Goal: Information Seeking & Learning: Learn about a topic

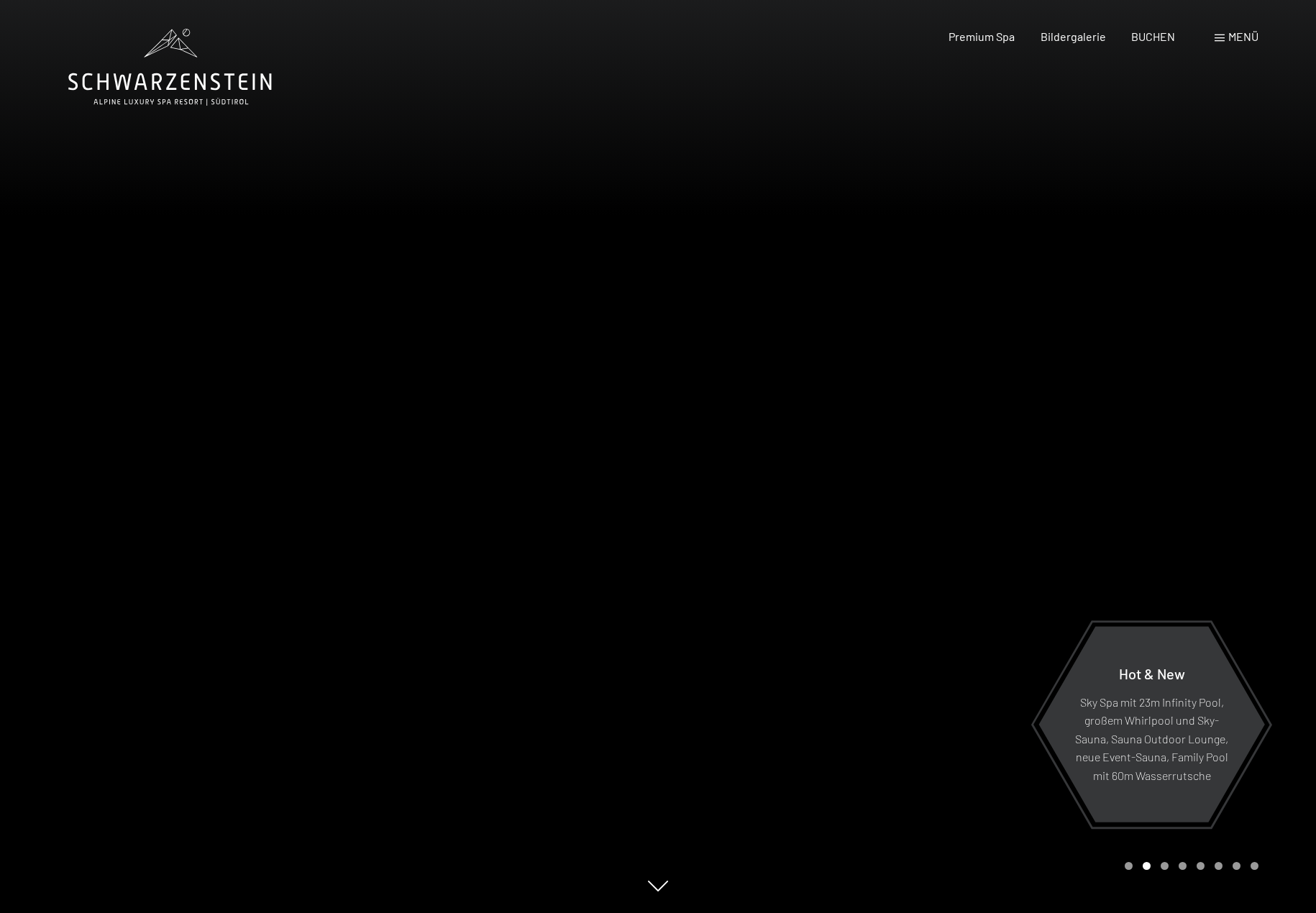
click at [952, 144] on div at bounding box center [986, 456] width 658 height 913
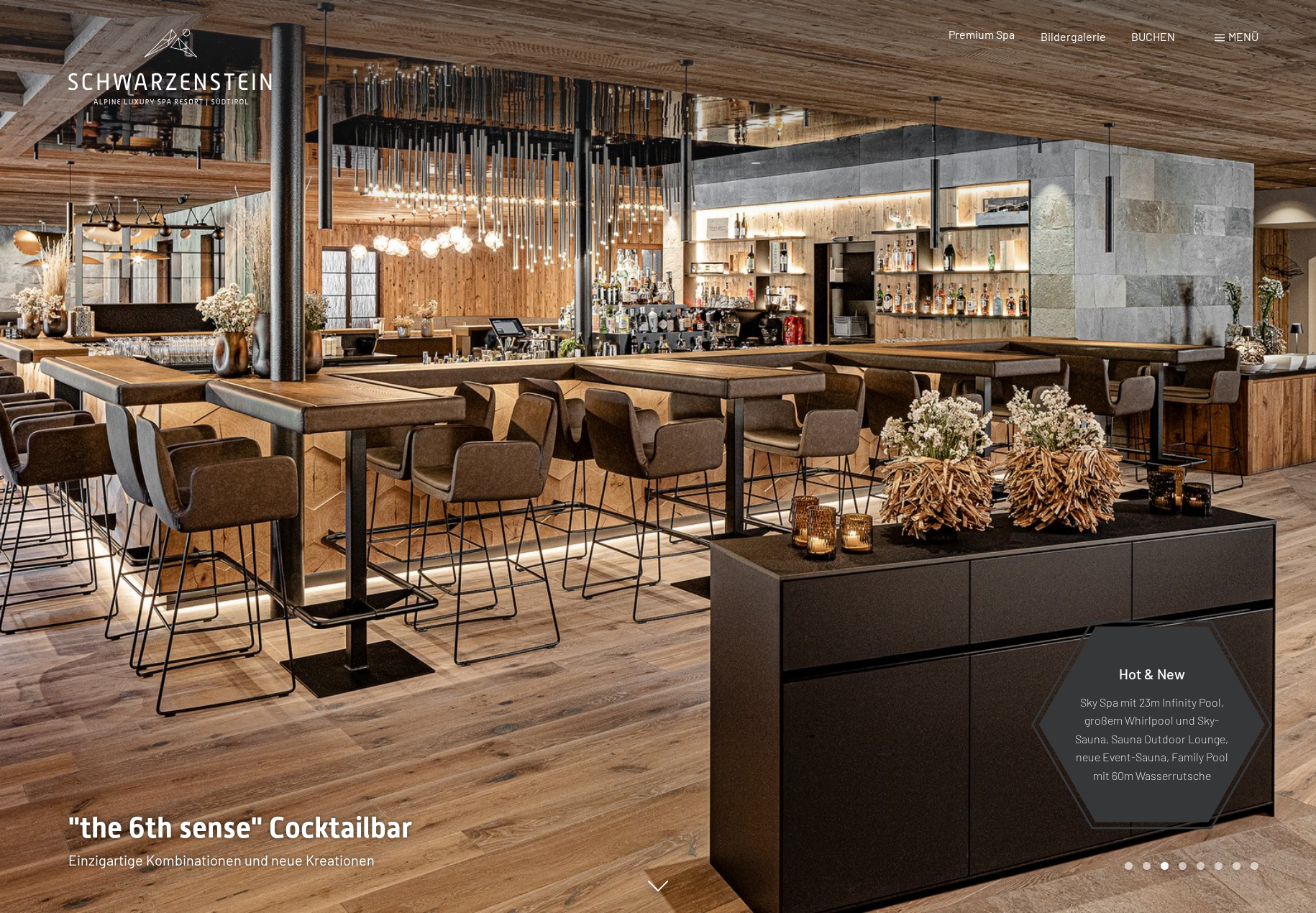
click at [991, 29] on span "Premium Spa" at bounding box center [981, 34] width 66 height 14
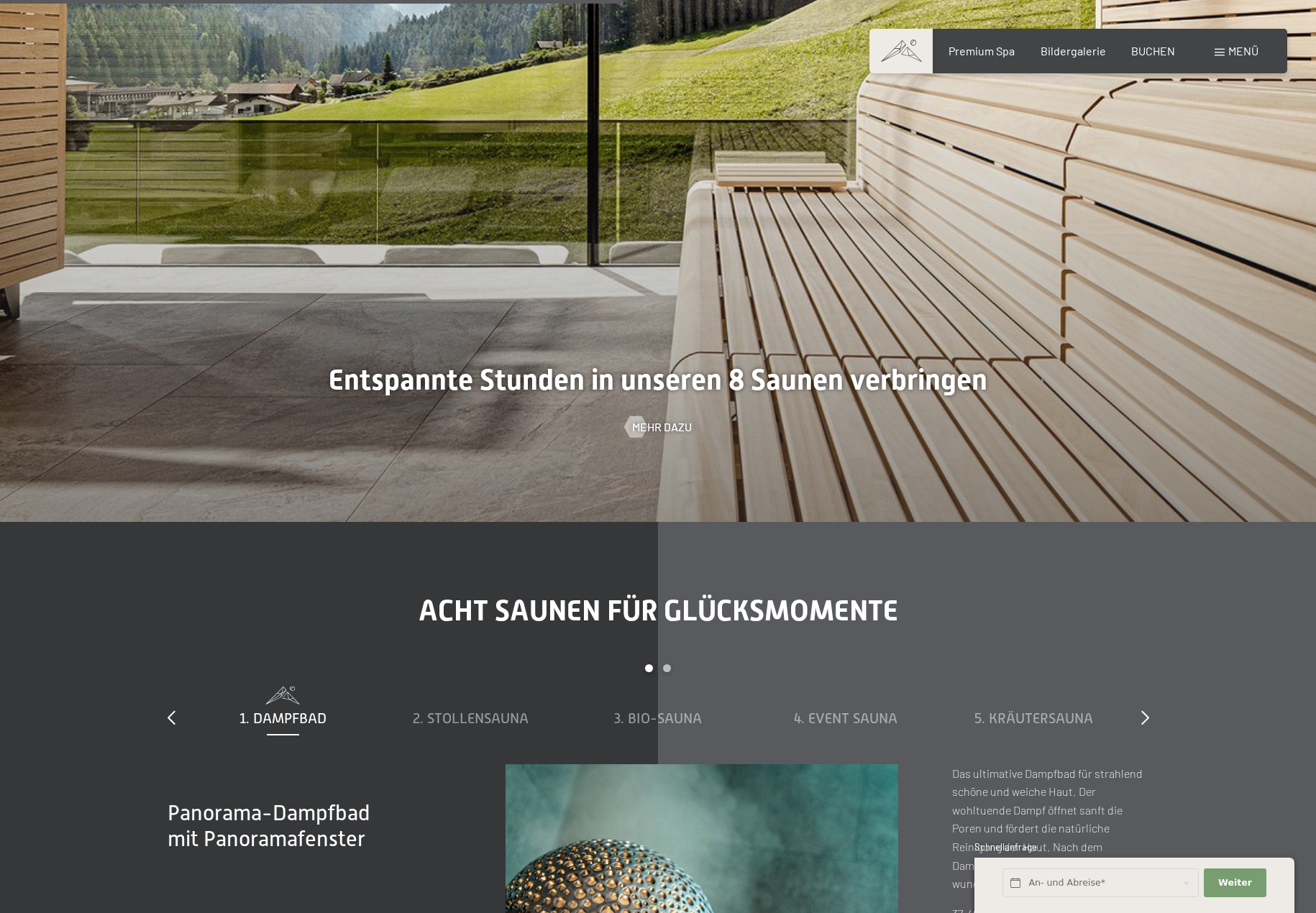
scroll to position [5249, 0]
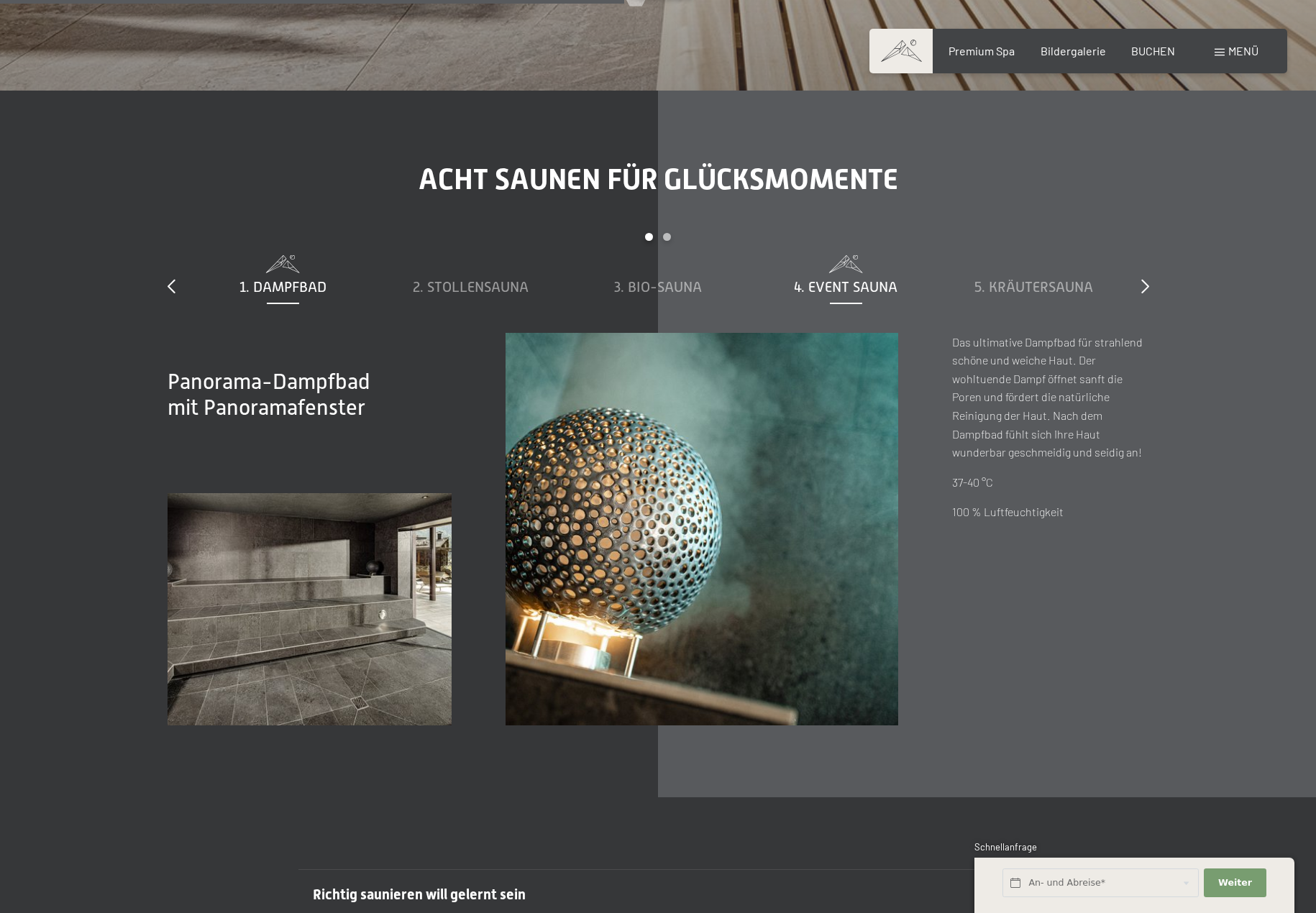
click at [822, 282] on span "4. Event Sauna" at bounding box center [845, 287] width 104 height 16
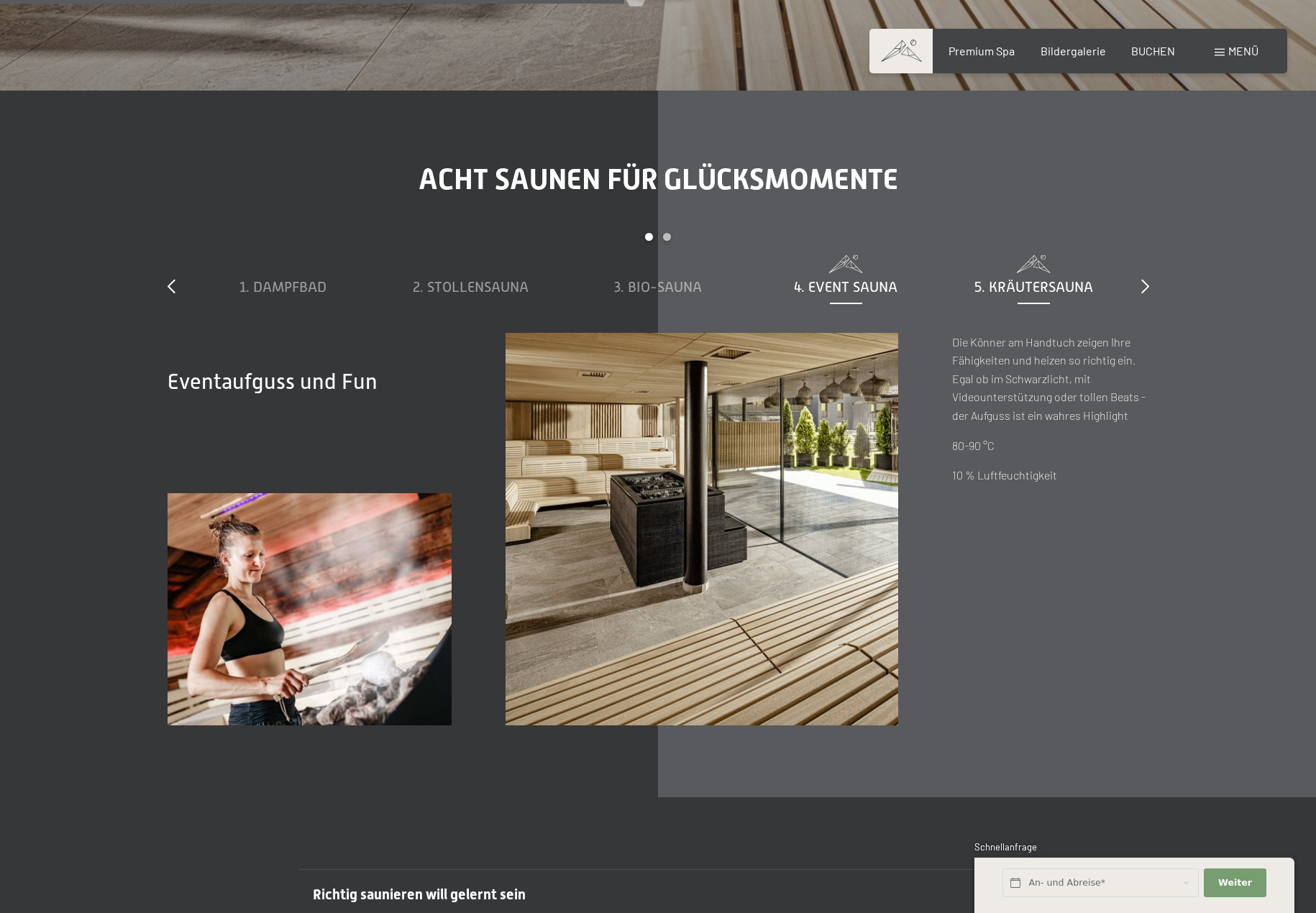
click at [1034, 281] on span "5. Kräutersauna" at bounding box center [1033, 287] width 118 height 16
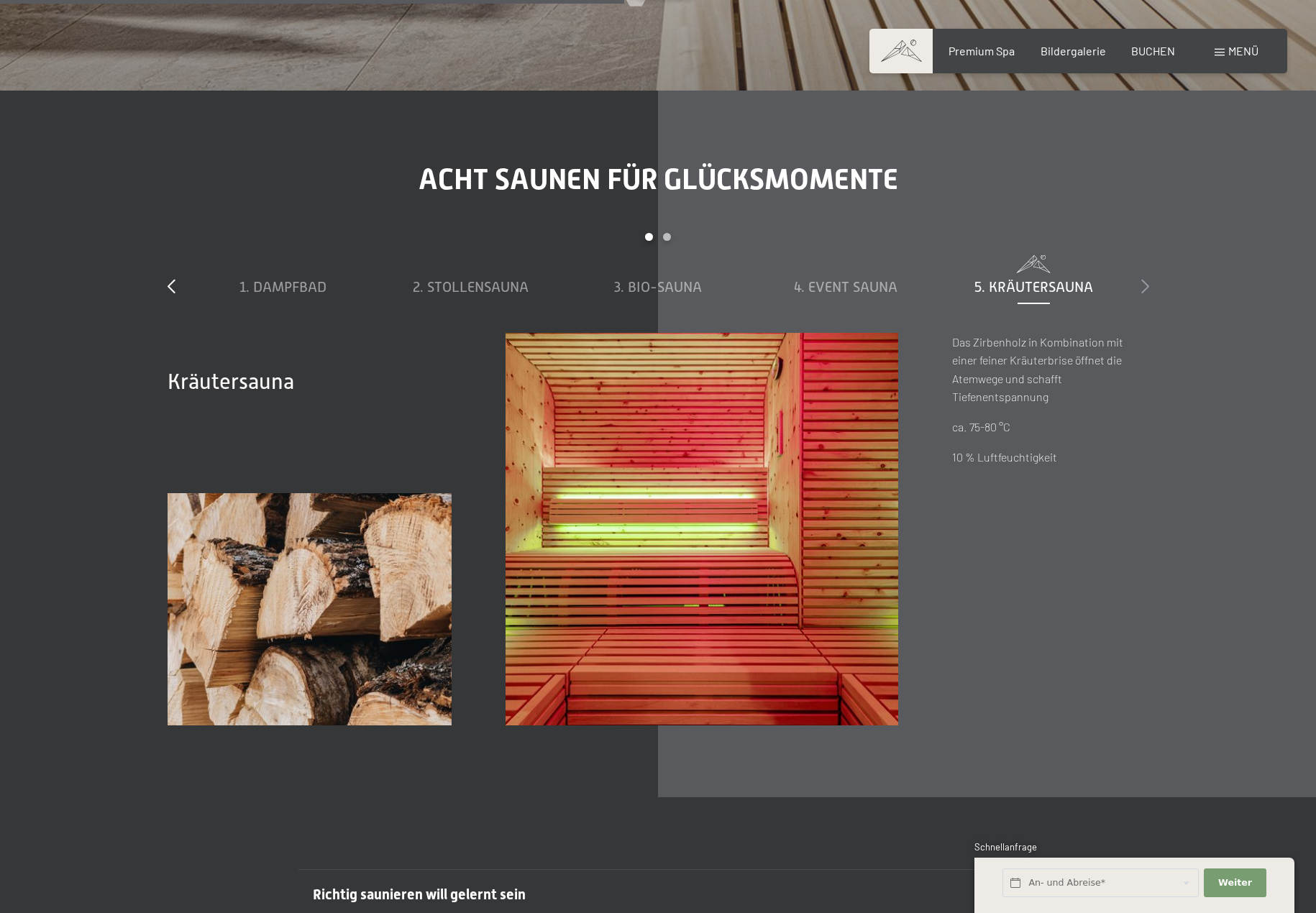
click at [1143, 287] on icon at bounding box center [1145, 286] width 8 height 15
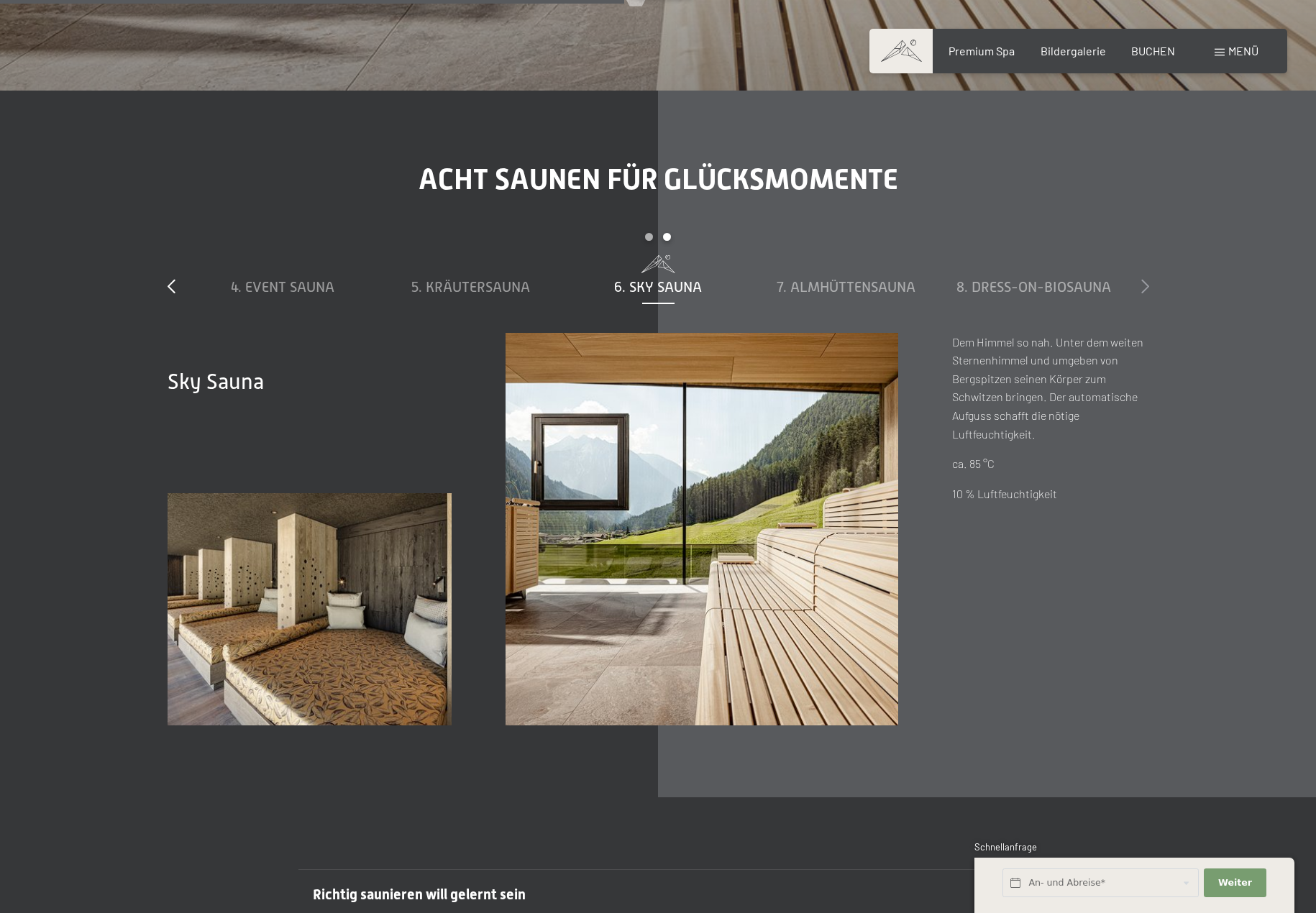
click at [1143, 287] on icon at bounding box center [1145, 286] width 8 height 15
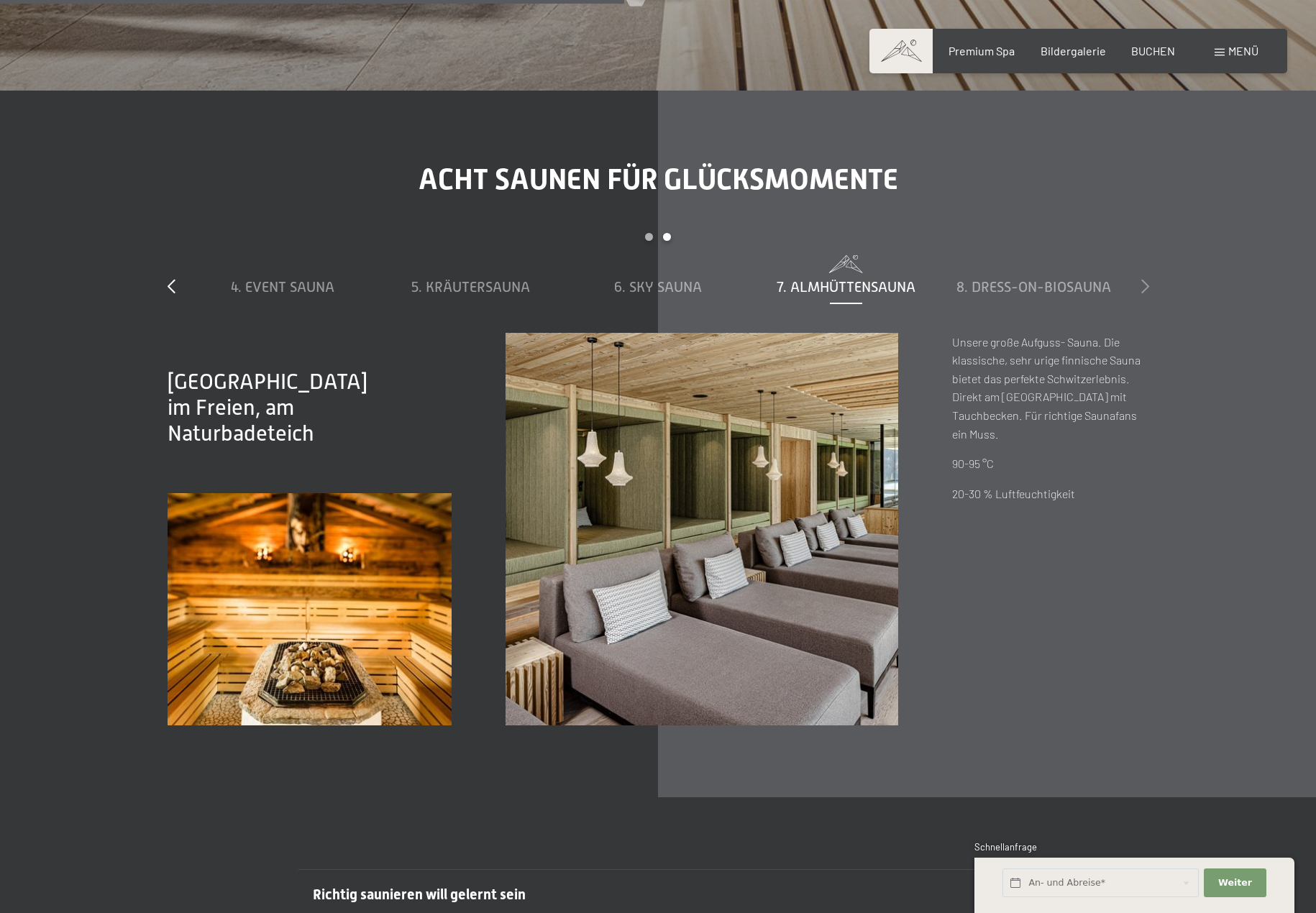
click at [1143, 287] on icon at bounding box center [1145, 286] width 8 height 15
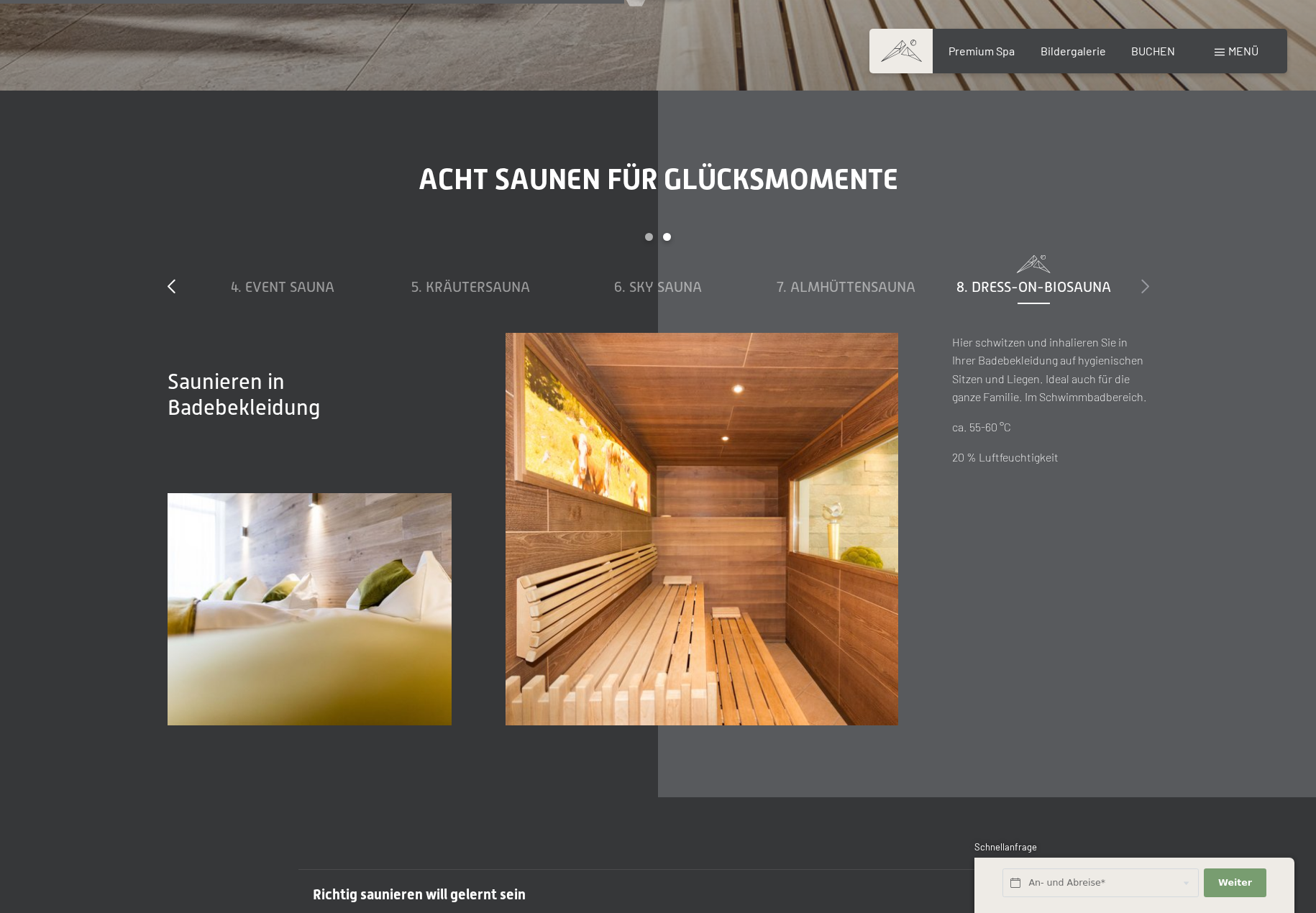
click at [1143, 287] on icon at bounding box center [1145, 286] width 8 height 15
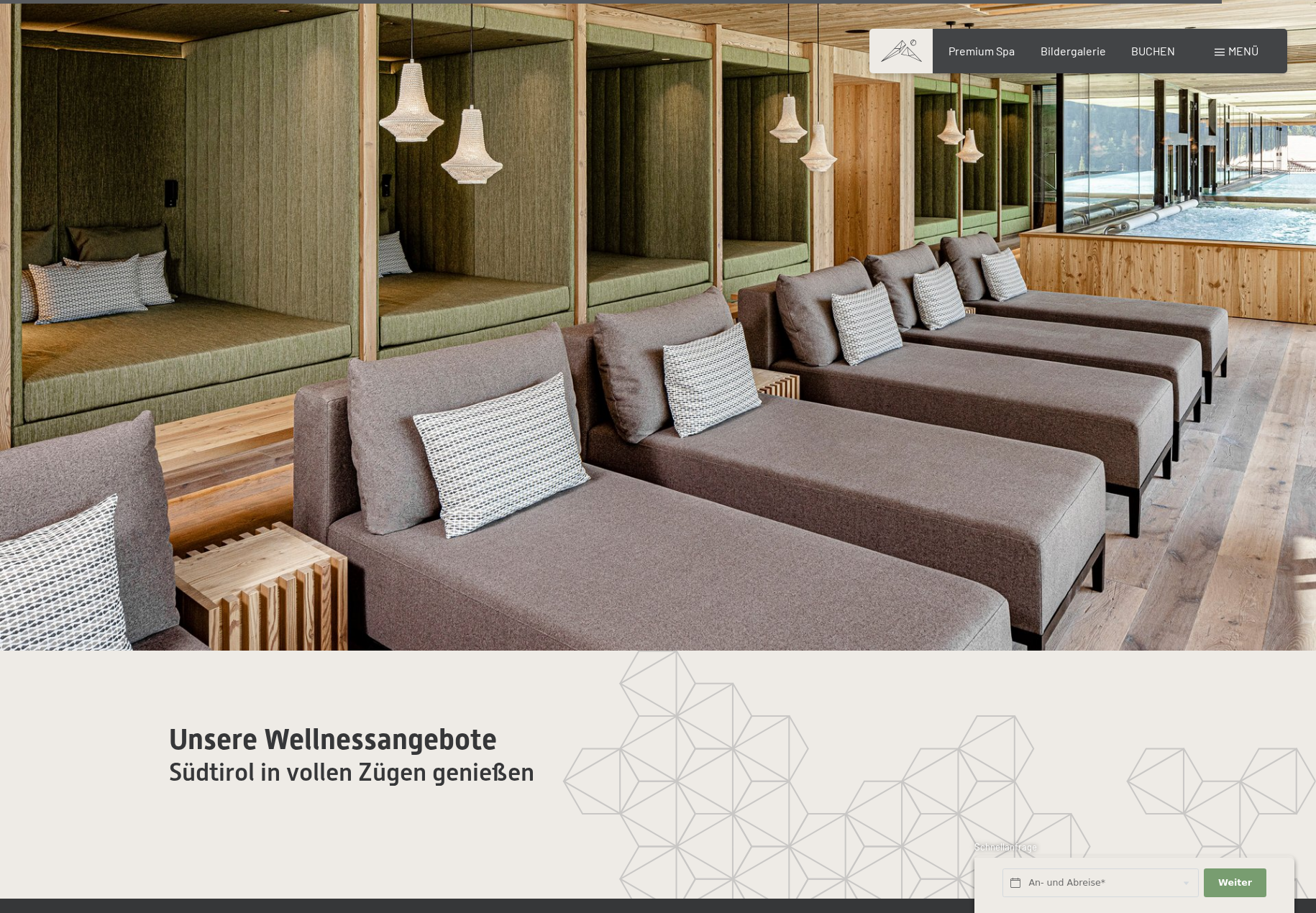
scroll to position [8916, 0]
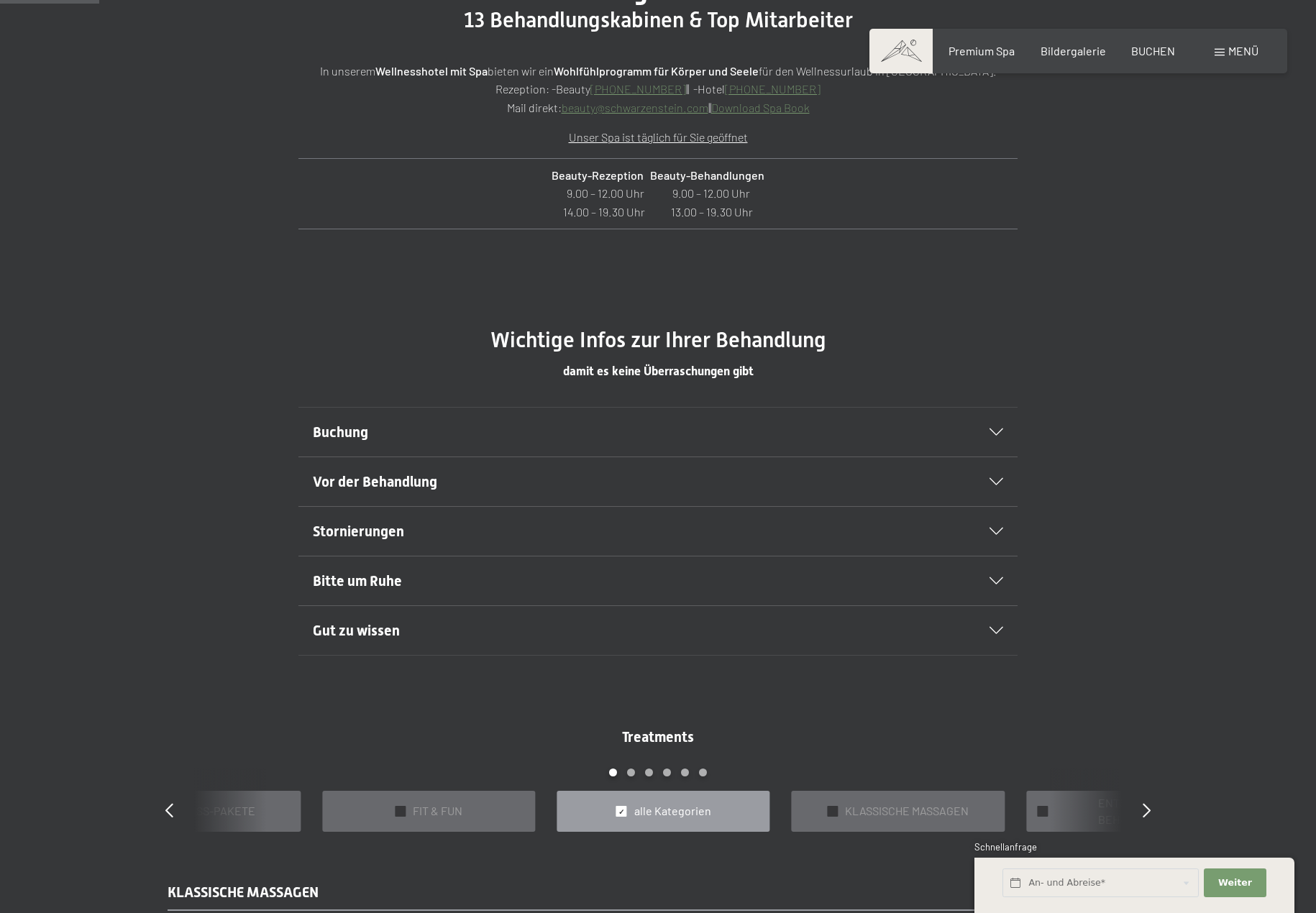
scroll to position [862, 0]
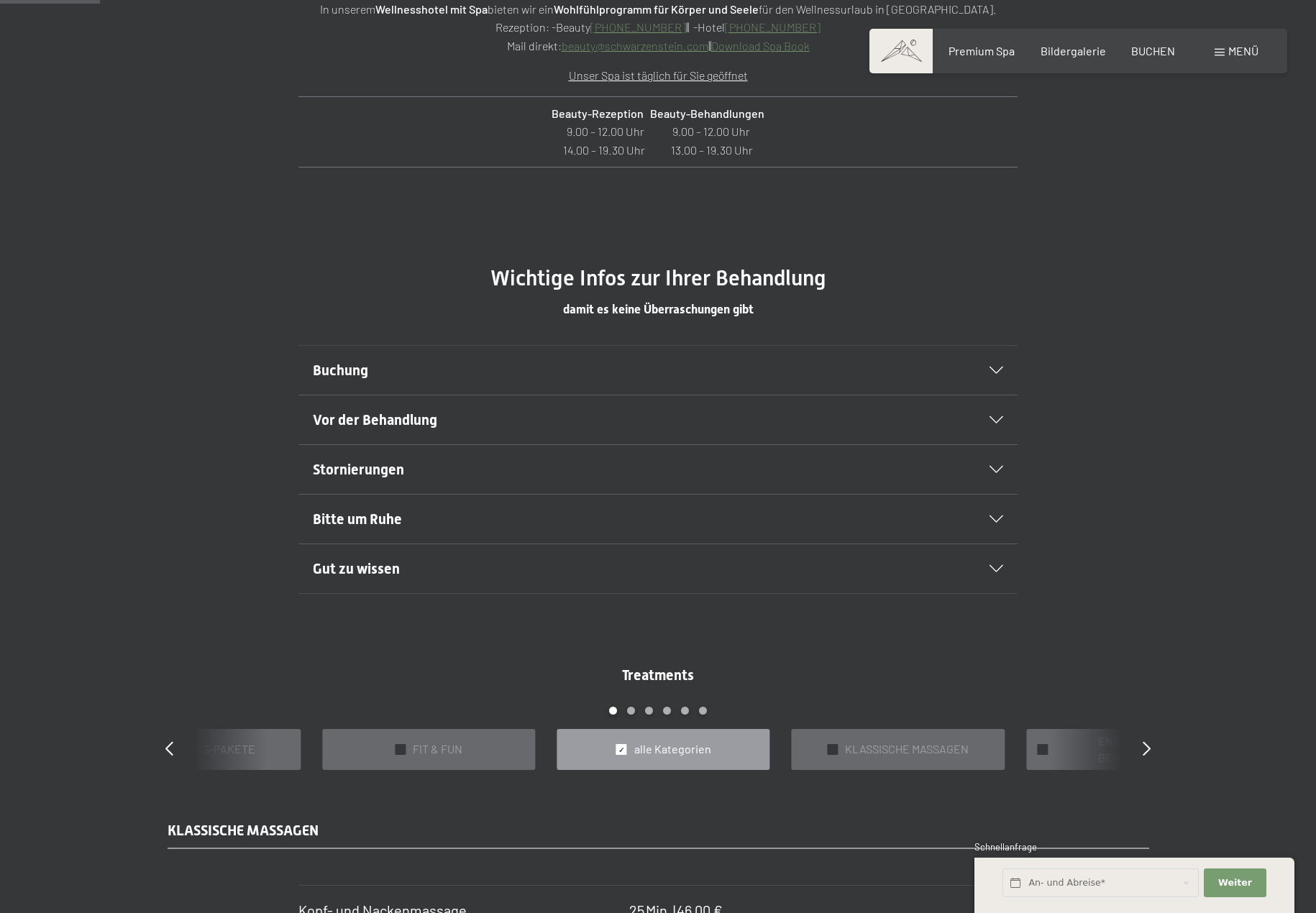
click at [782, 370] on h2 "Buchung" at bounding box center [624, 370] width 622 height 20
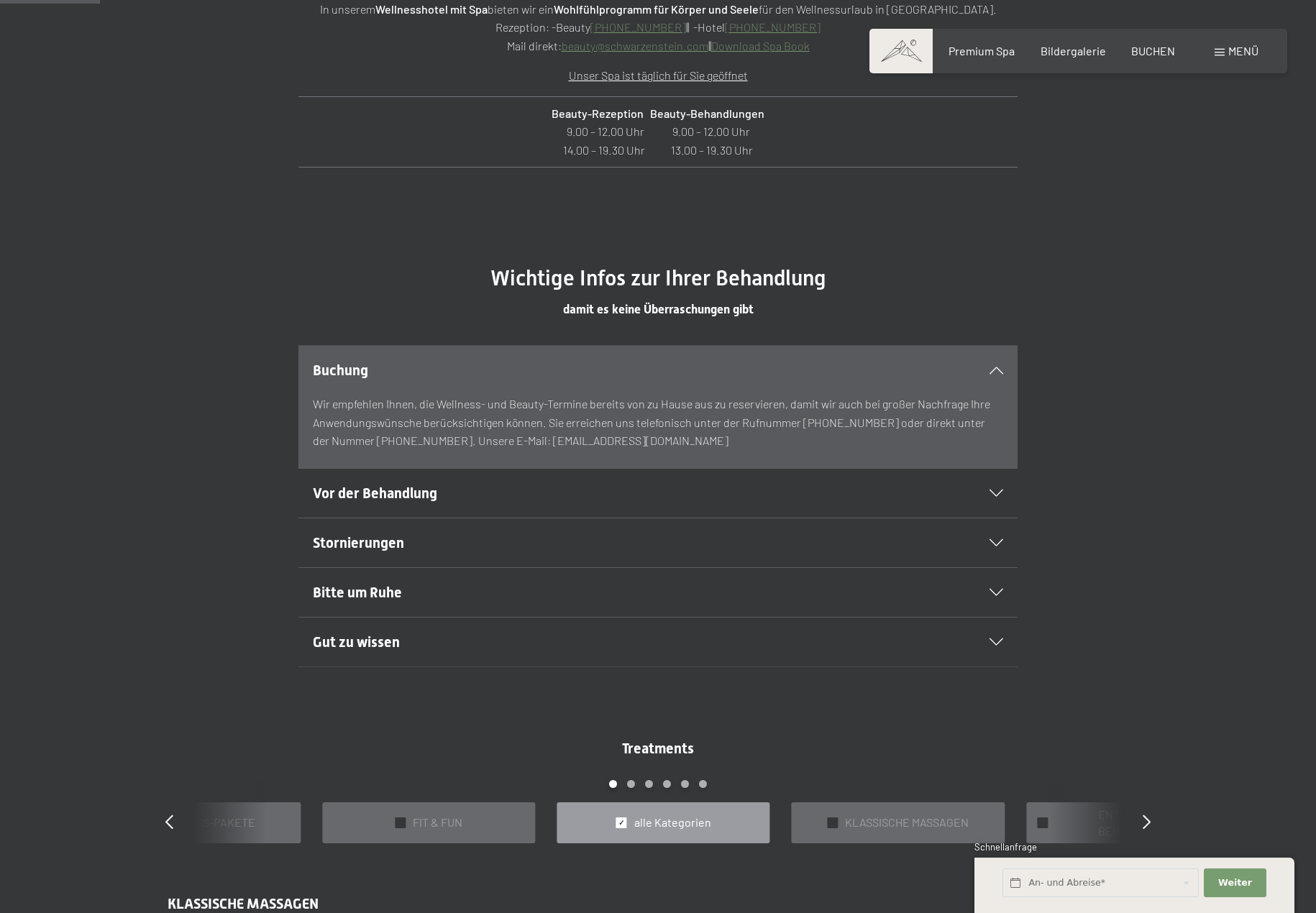
click at [604, 400] on p "Wir empfehlen Ihnen, die Wellness- und Beauty-Termine bereits von zu Hause aus …" at bounding box center [658, 422] width 691 height 55
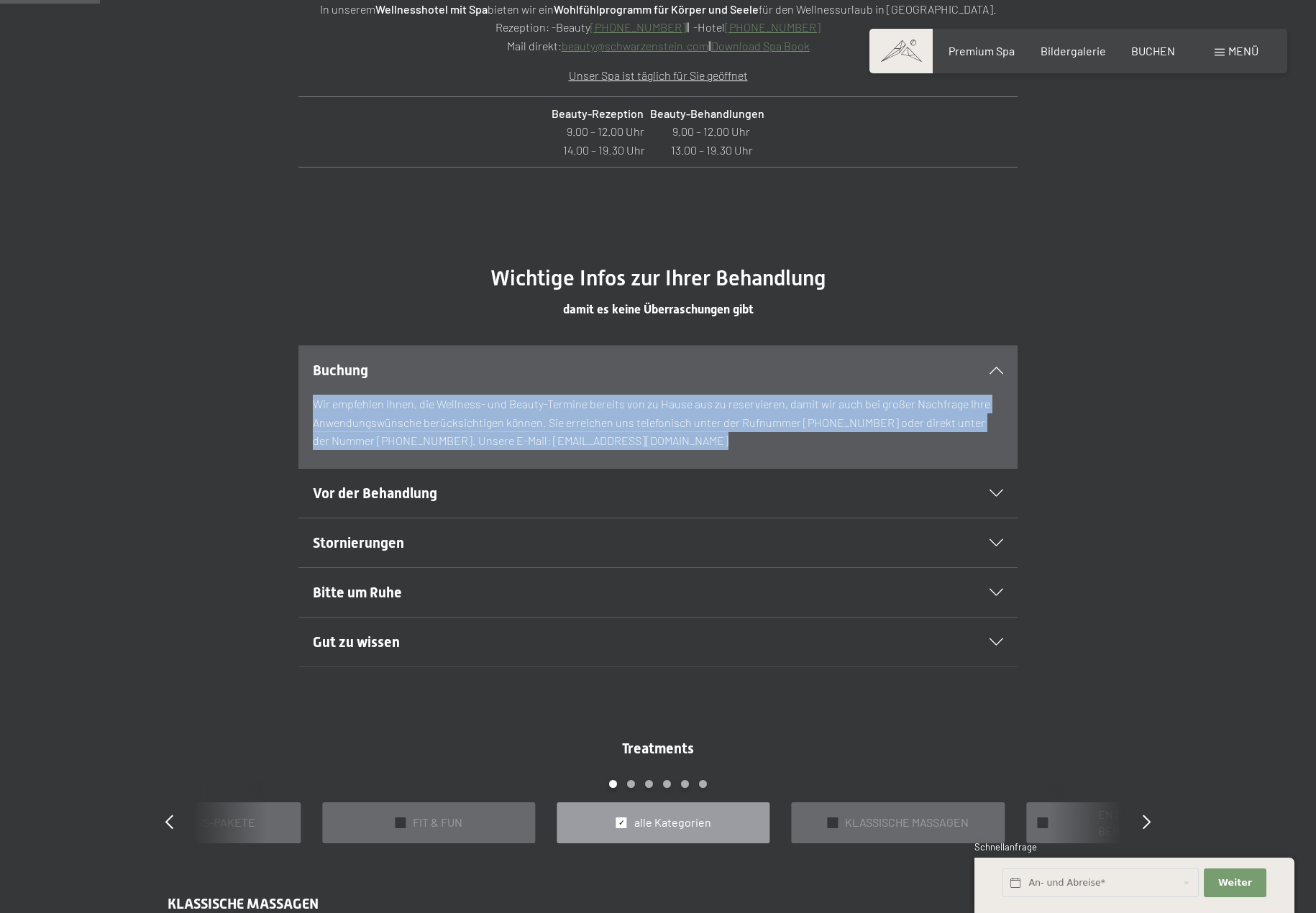
click at [604, 400] on p "Wir empfehlen Ihnen, die Wellness- und Beauty-Termine bereits von zu Hause aus …" at bounding box center [658, 422] width 691 height 55
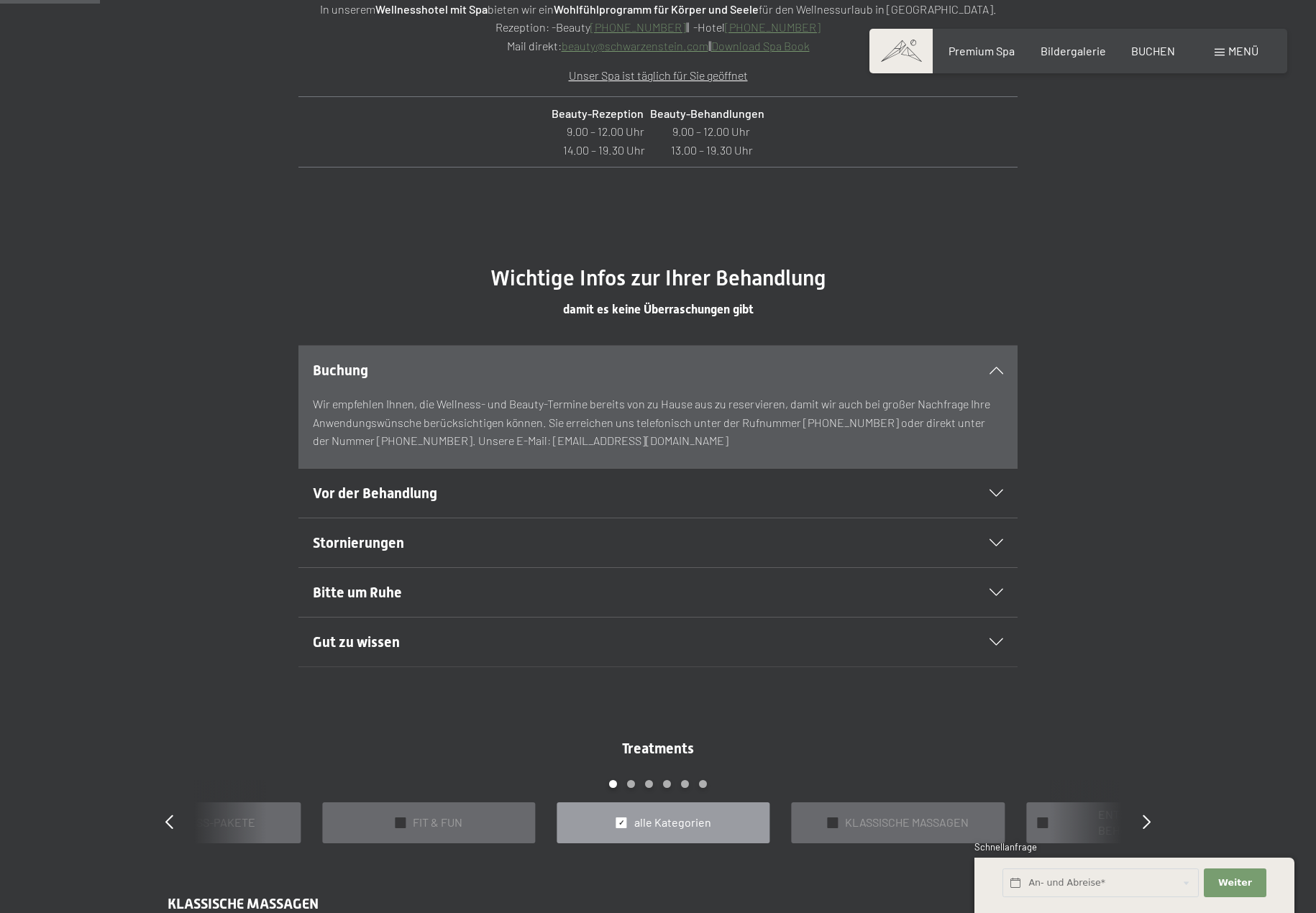
click at [573, 498] on span "Einwilligung Marketing*" at bounding box center [579, 498] width 118 height 15
click at [513, 498] on input "Einwilligung Marketing*" at bounding box center [505, 498] width 15 height 15
checkbox input "false"
click at [413, 499] on span "Vor der Behandlung" at bounding box center [375, 493] width 124 height 17
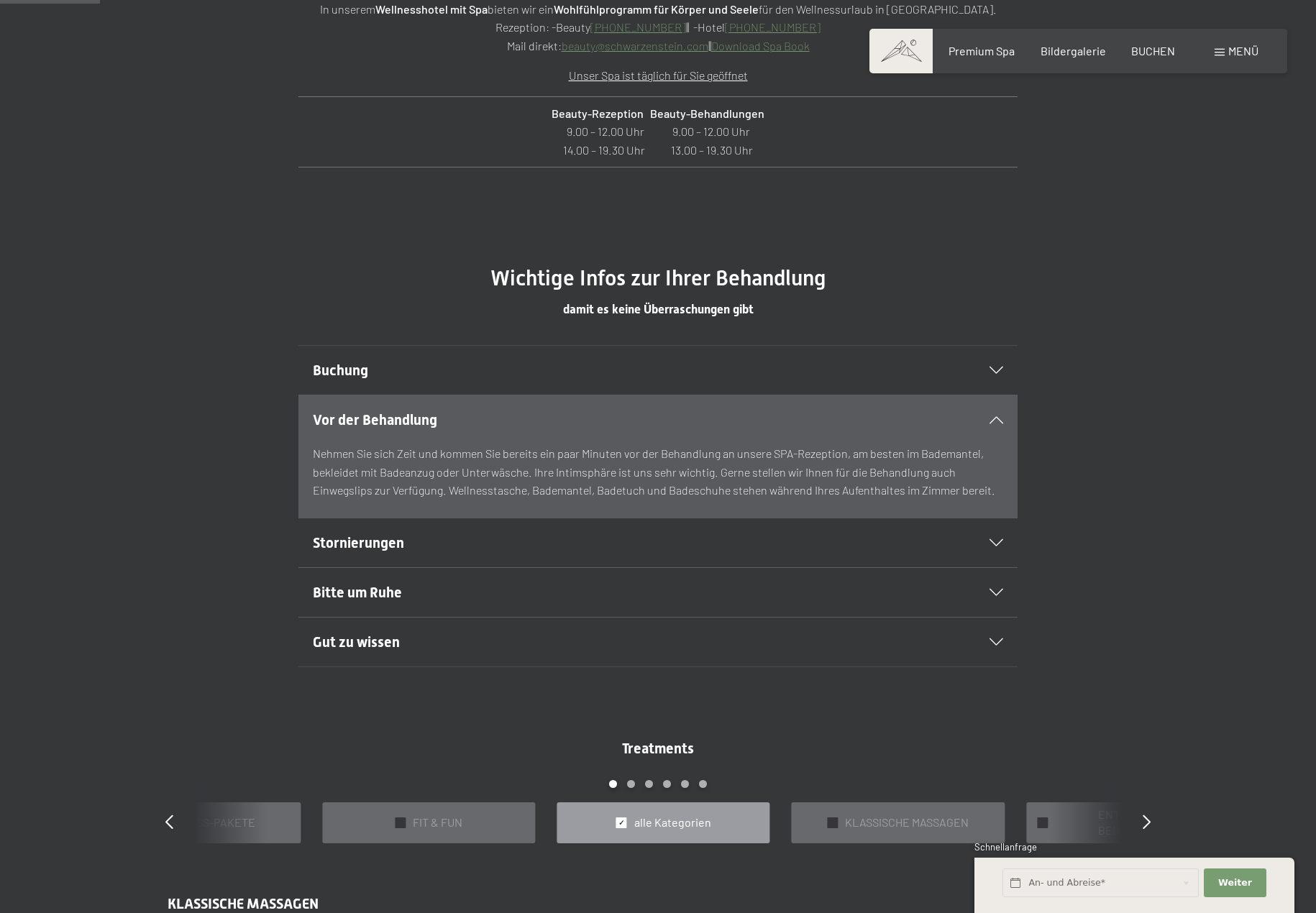
click at [360, 542] on span "Stornierungen" at bounding box center [358, 543] width 91 height 17
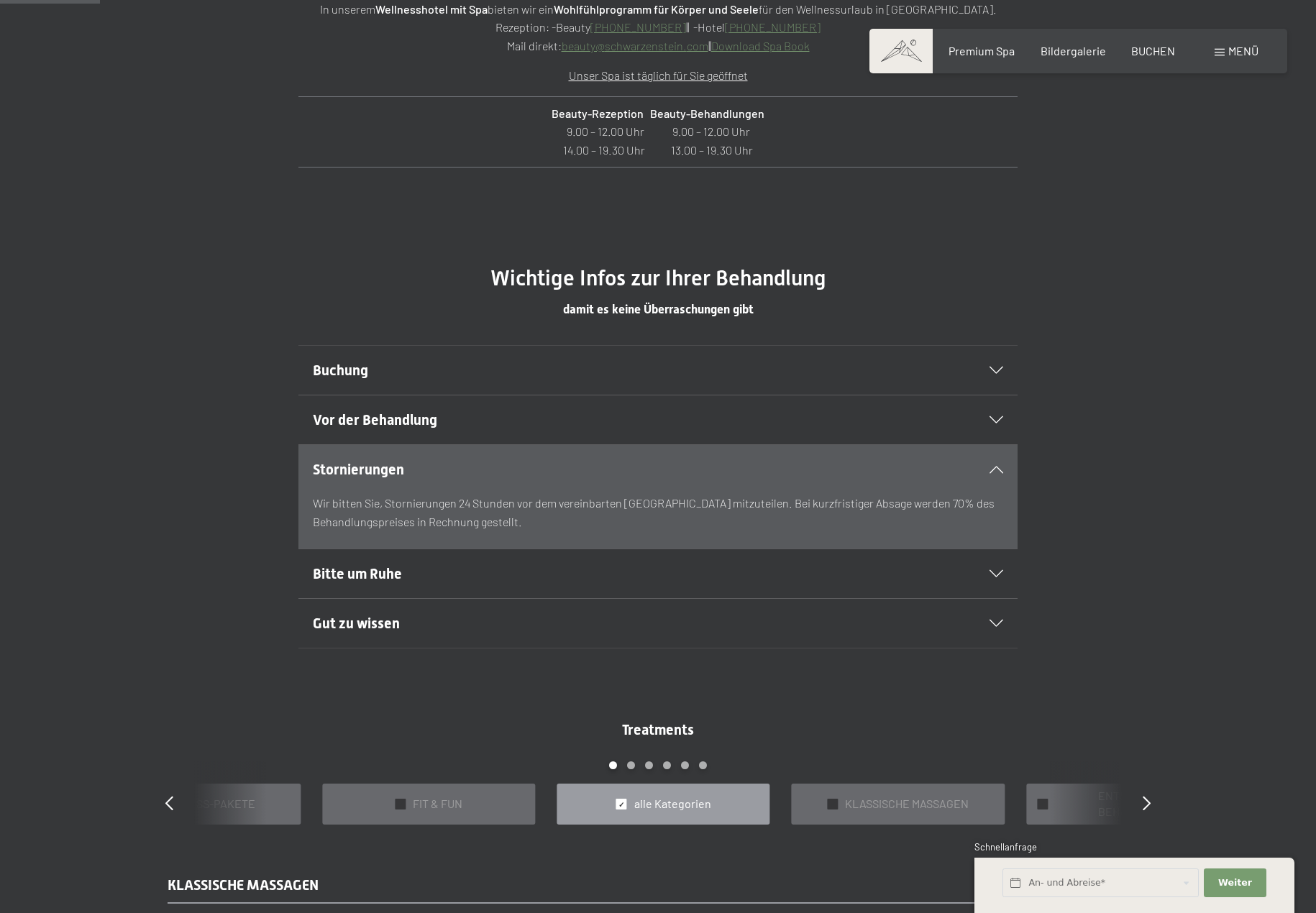
click at [358, 564] on h2 "Bitte um Ruhe" at bounding box center [624, 573] width 622 height 20
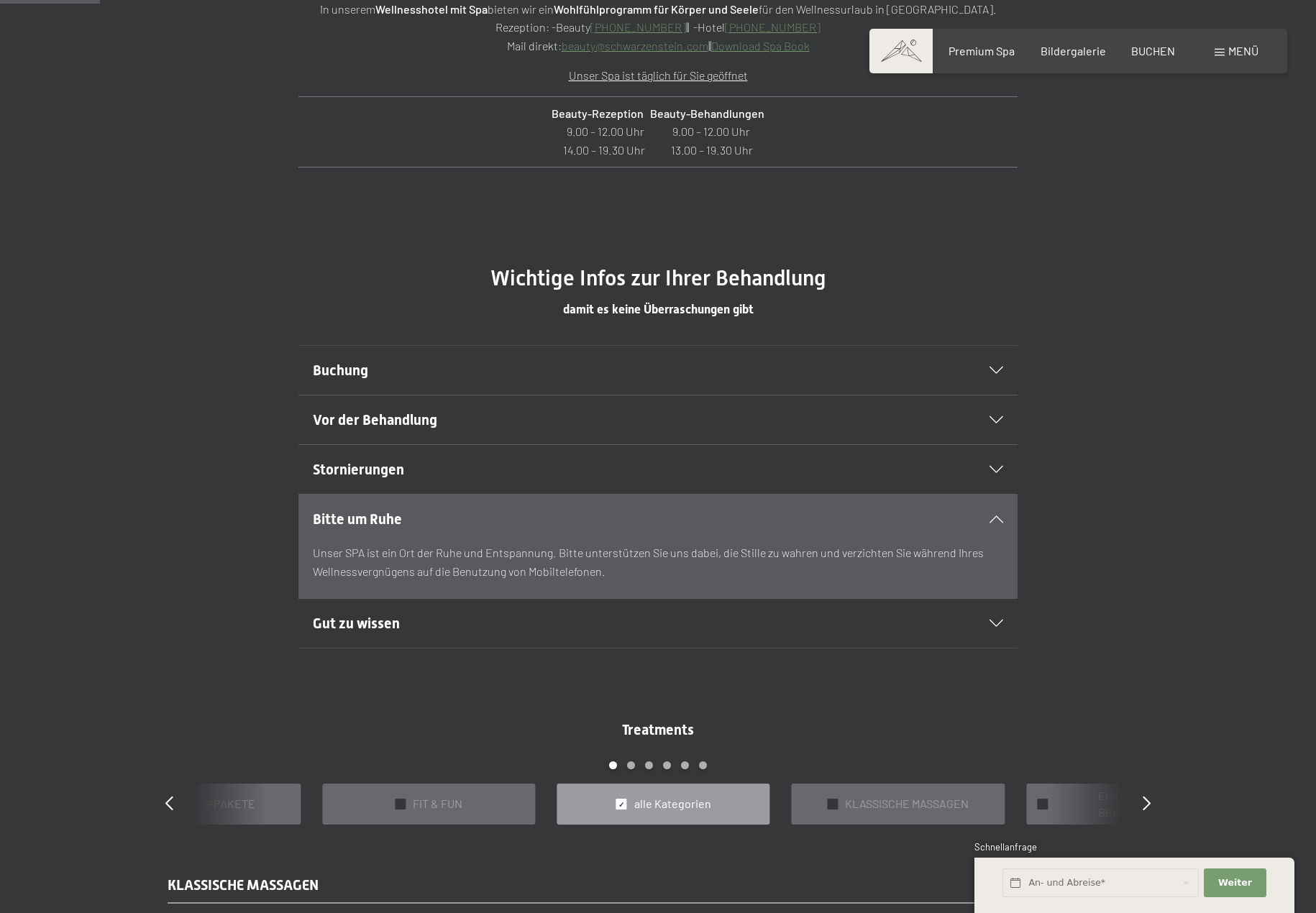
click at [341, 630] on span "Gut zu wissen" at bounding box center [356, 624] width 87 height 17
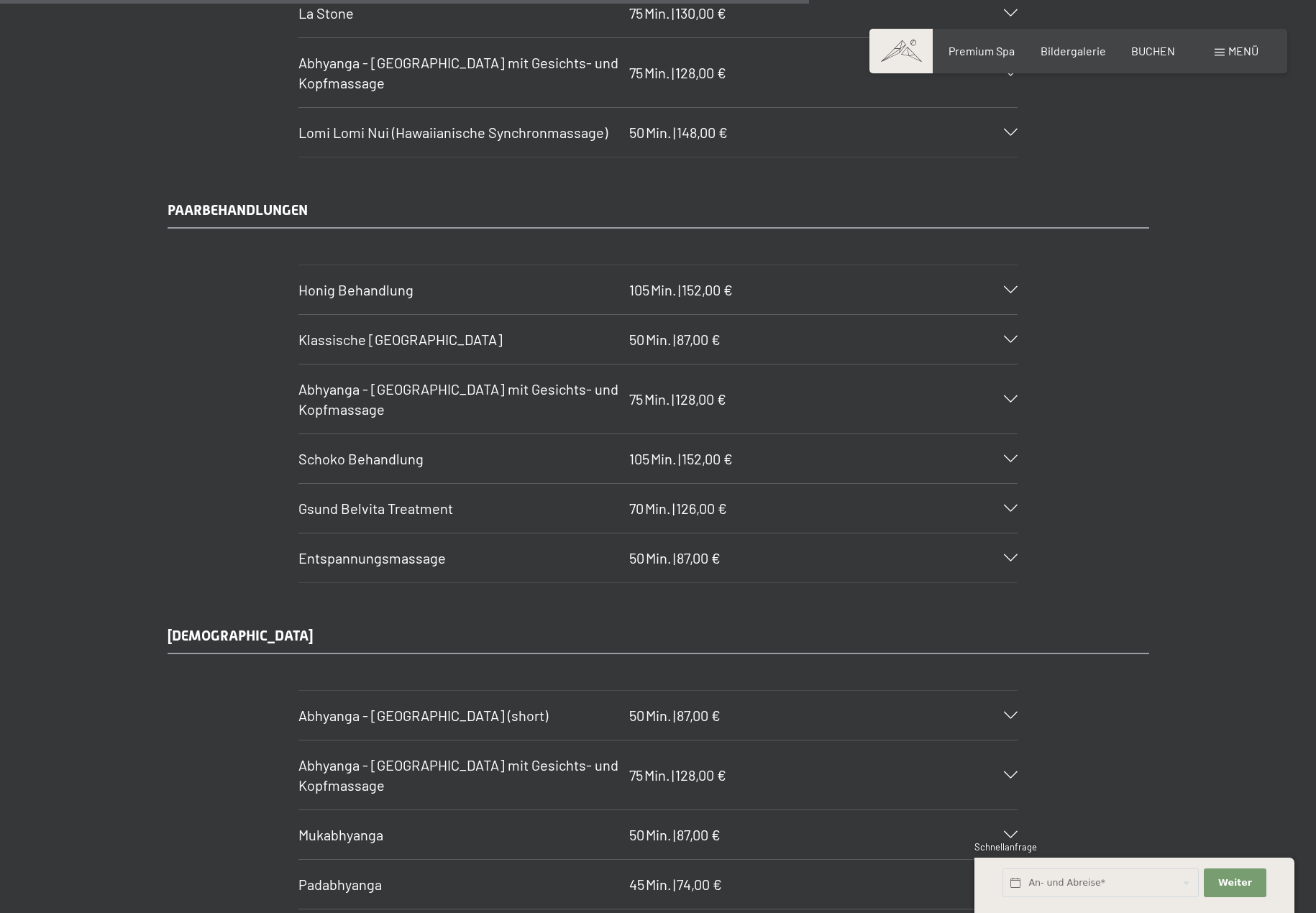
scroll to position [7047, 0]
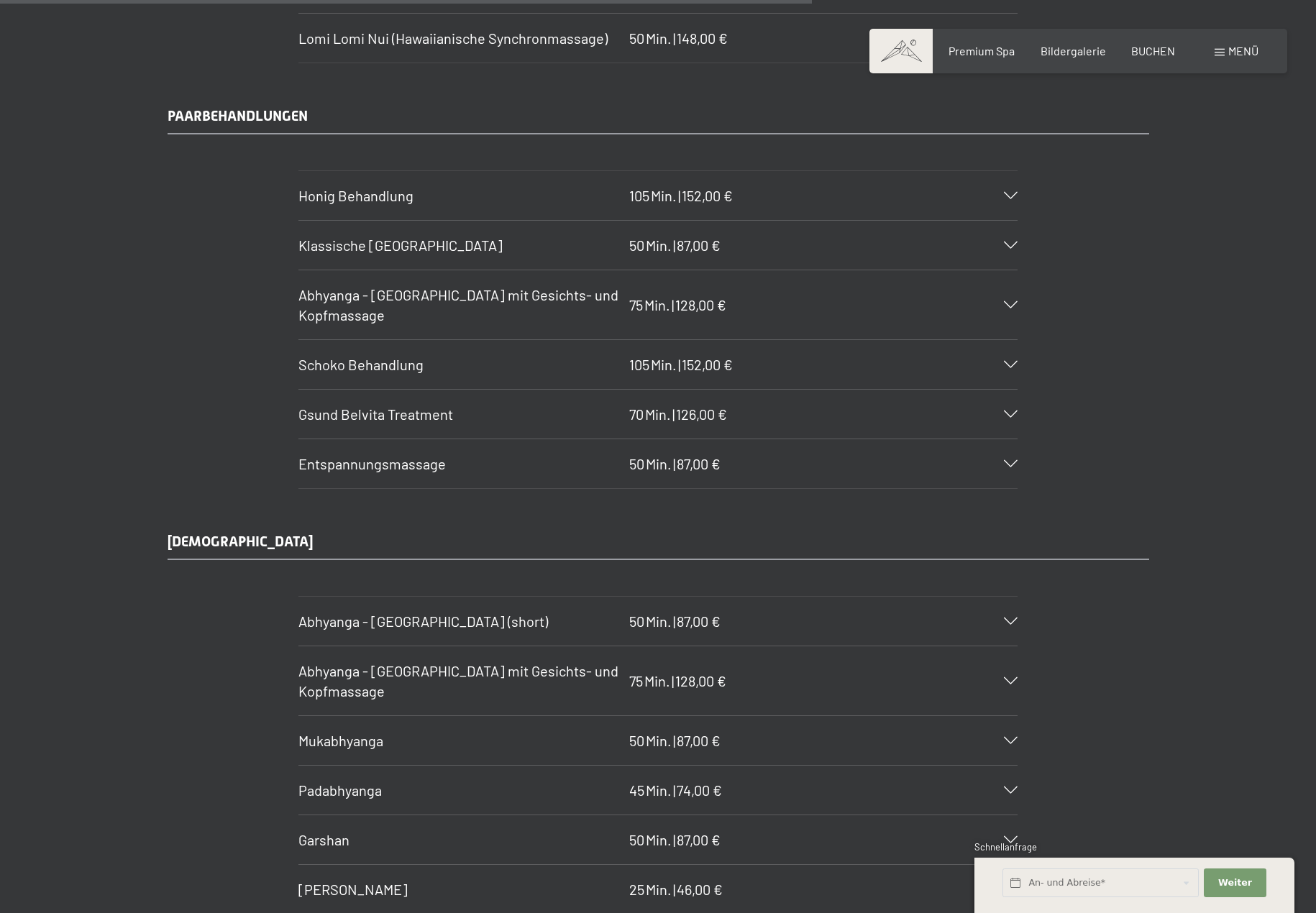
click at [1013, 406] on div "Gsund Belvita Treatment 70 Min. | 126,00 €" at bounding box center [658, 414] width 719 height 49
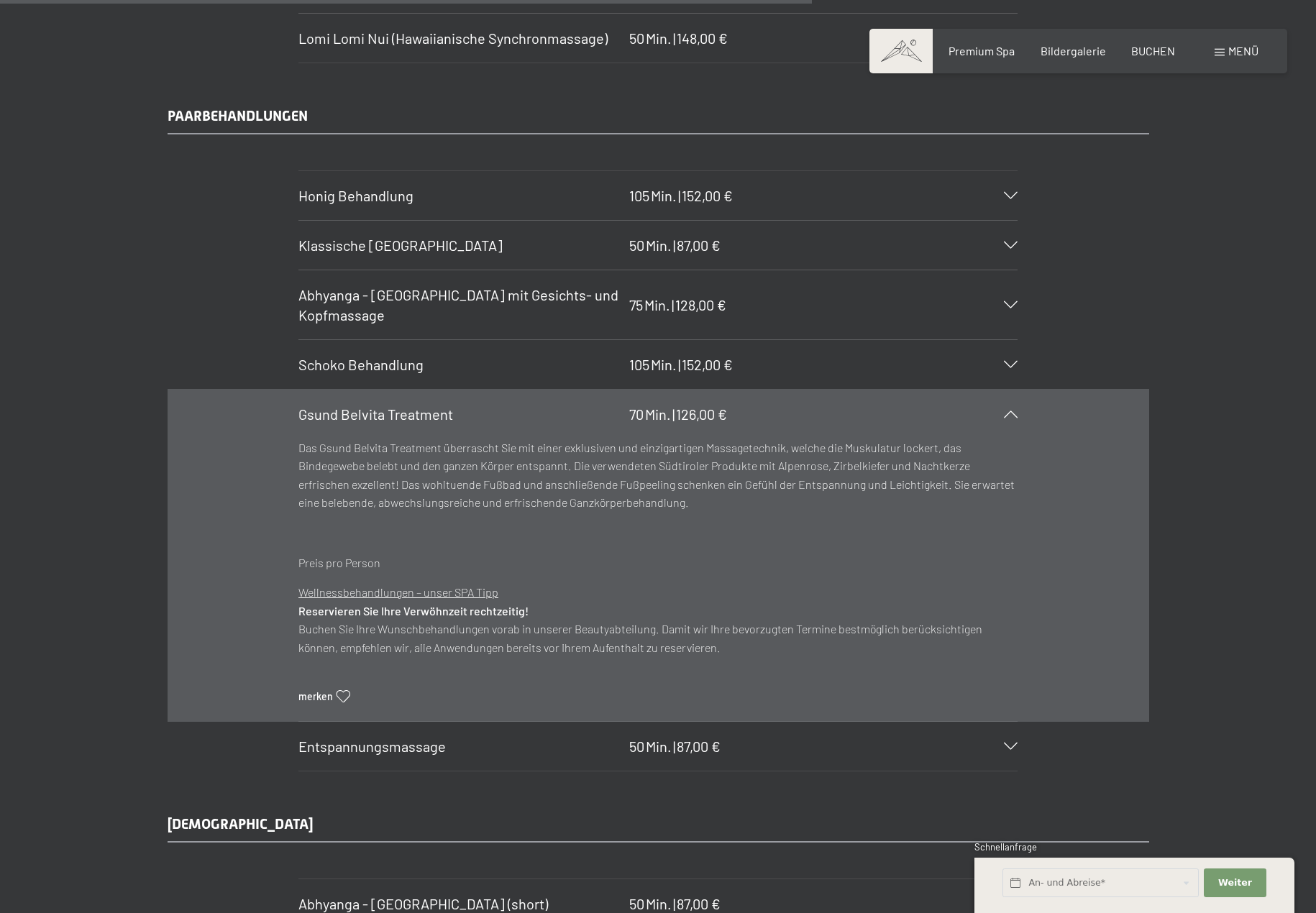
click at [447, 457] on p "Das Gsund Belvita Treatment überrascht Sie mit einer exklusiven und einzigartig…" at bounding box center [658, 476] width 719 height 74
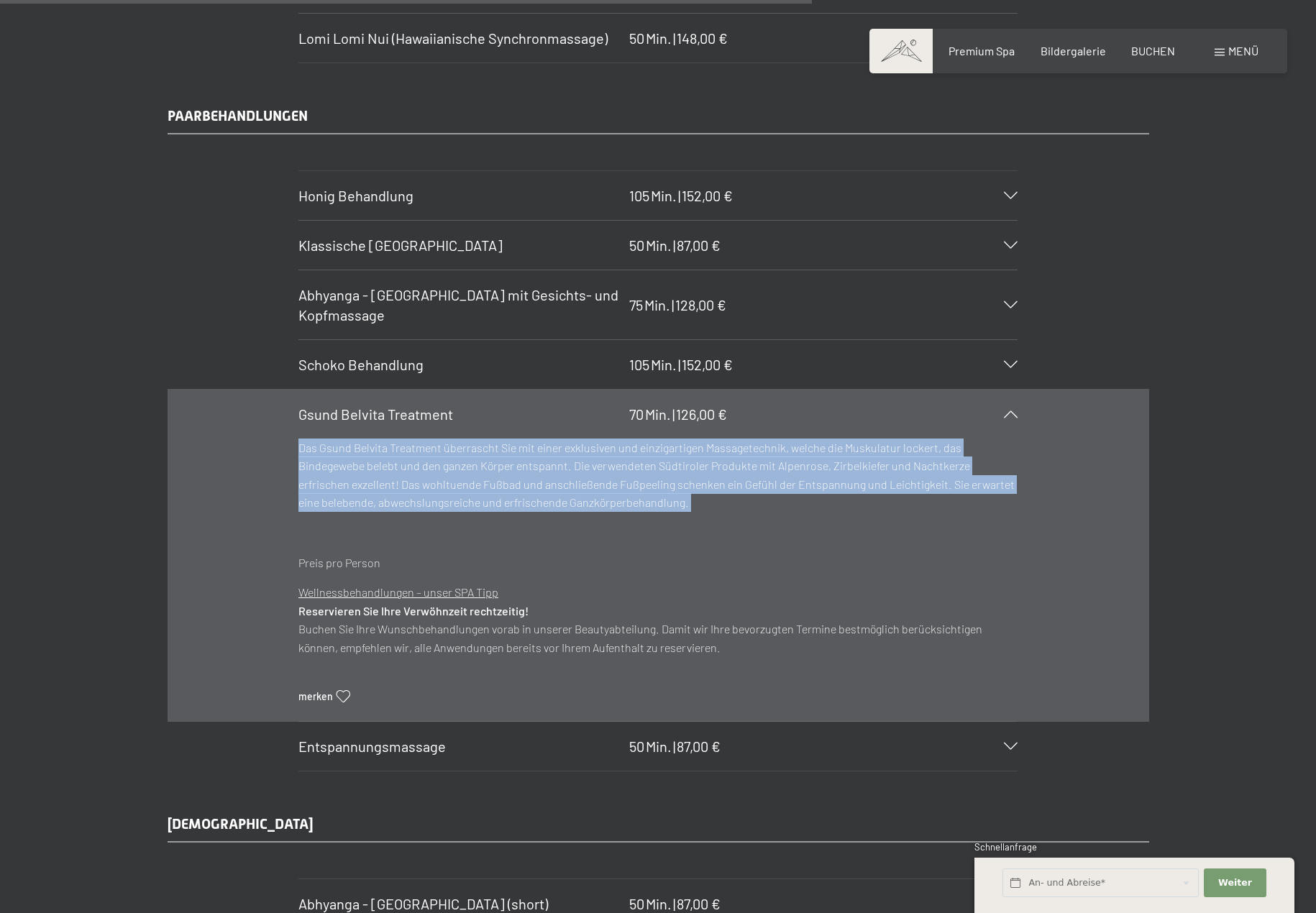
click at [447, 457] on p "Das Gsund Belvita Treatment überrascht Sie mit einer exklusiven und einzigartig…" at bounding box center [658, 476] width 719 height 74
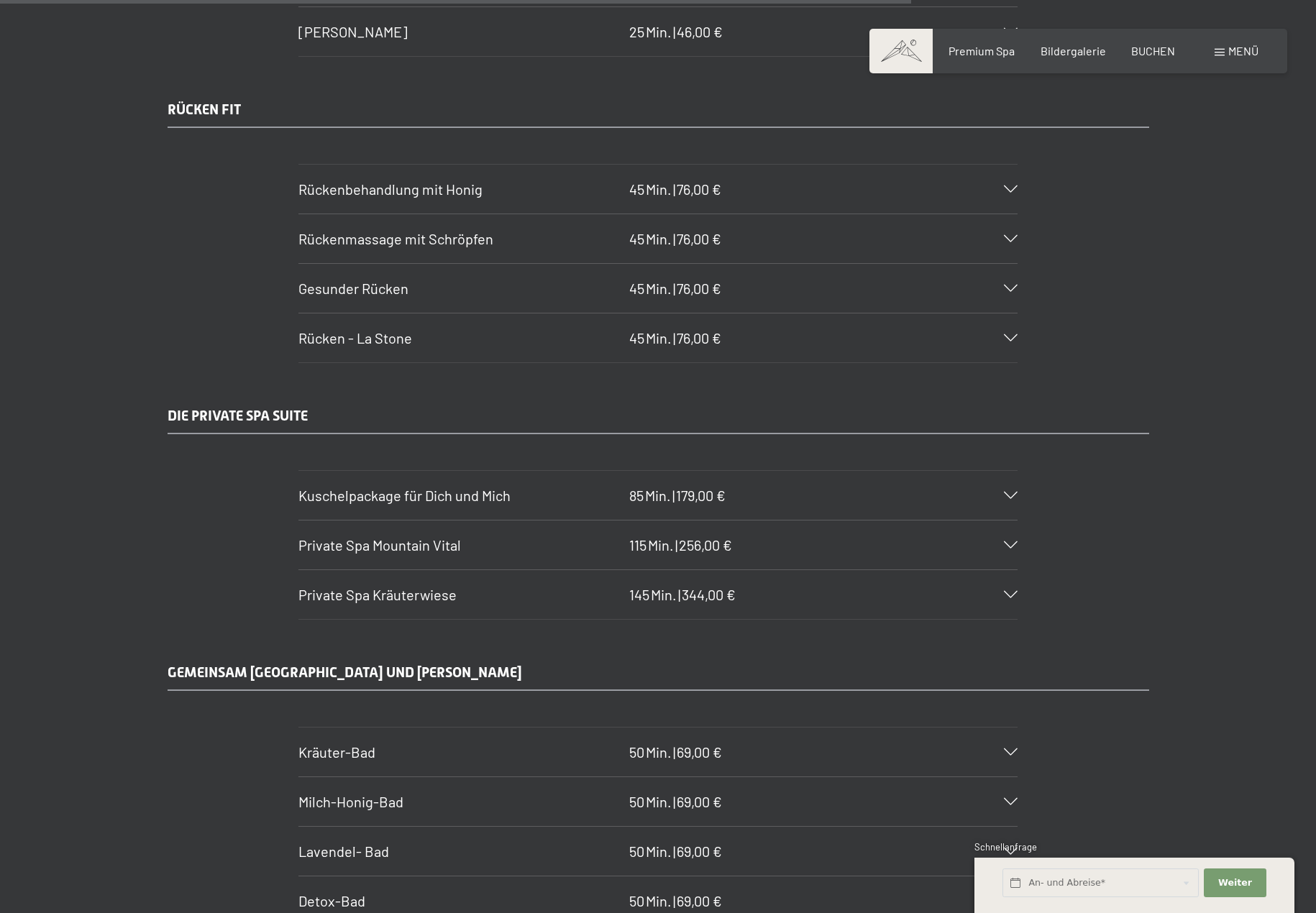
scroll to position [8198, 0]
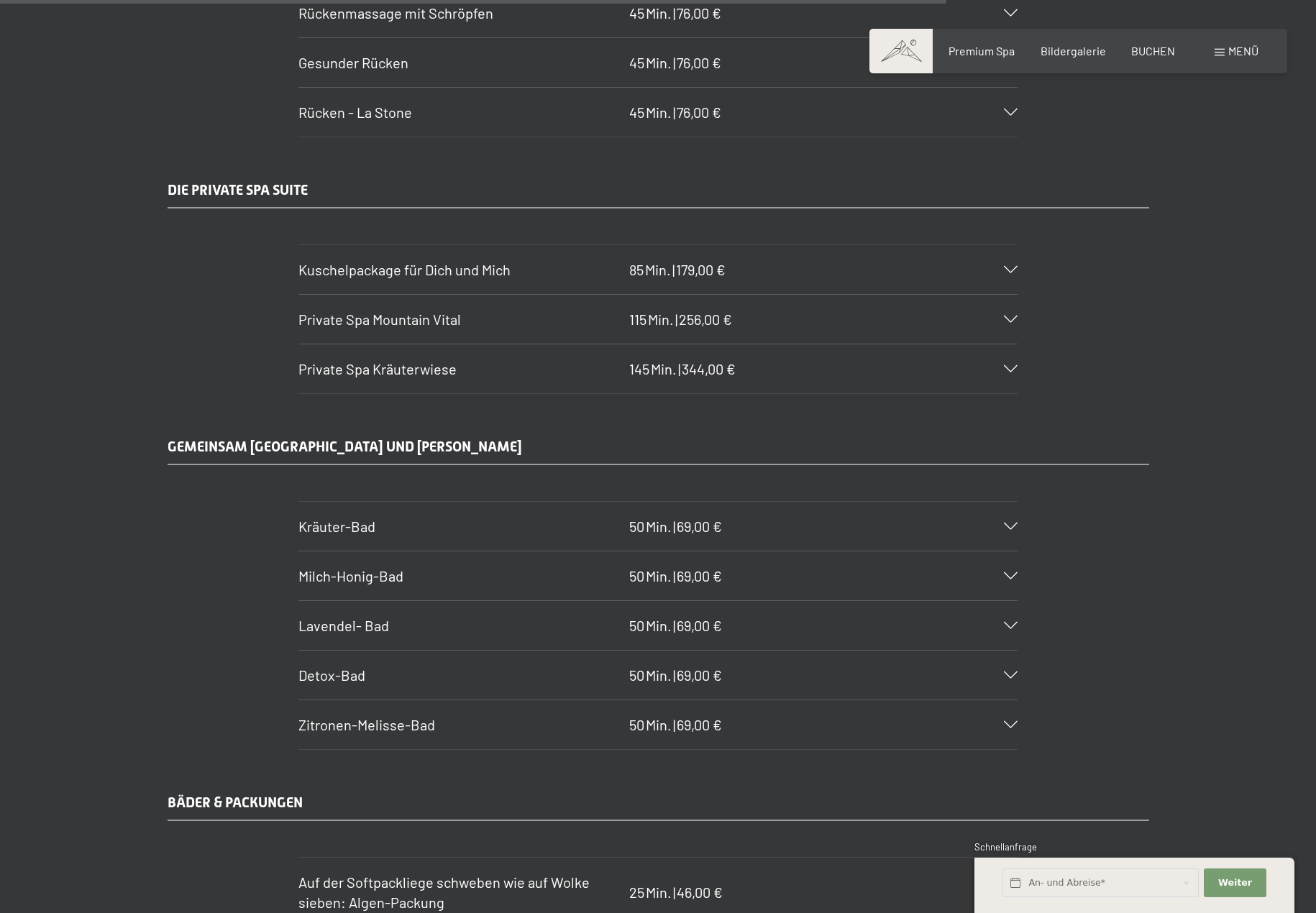
click at [361, 370] on span "Private Spa Kräuterwiese" at bounding box center [377, 369] width 158 height 17
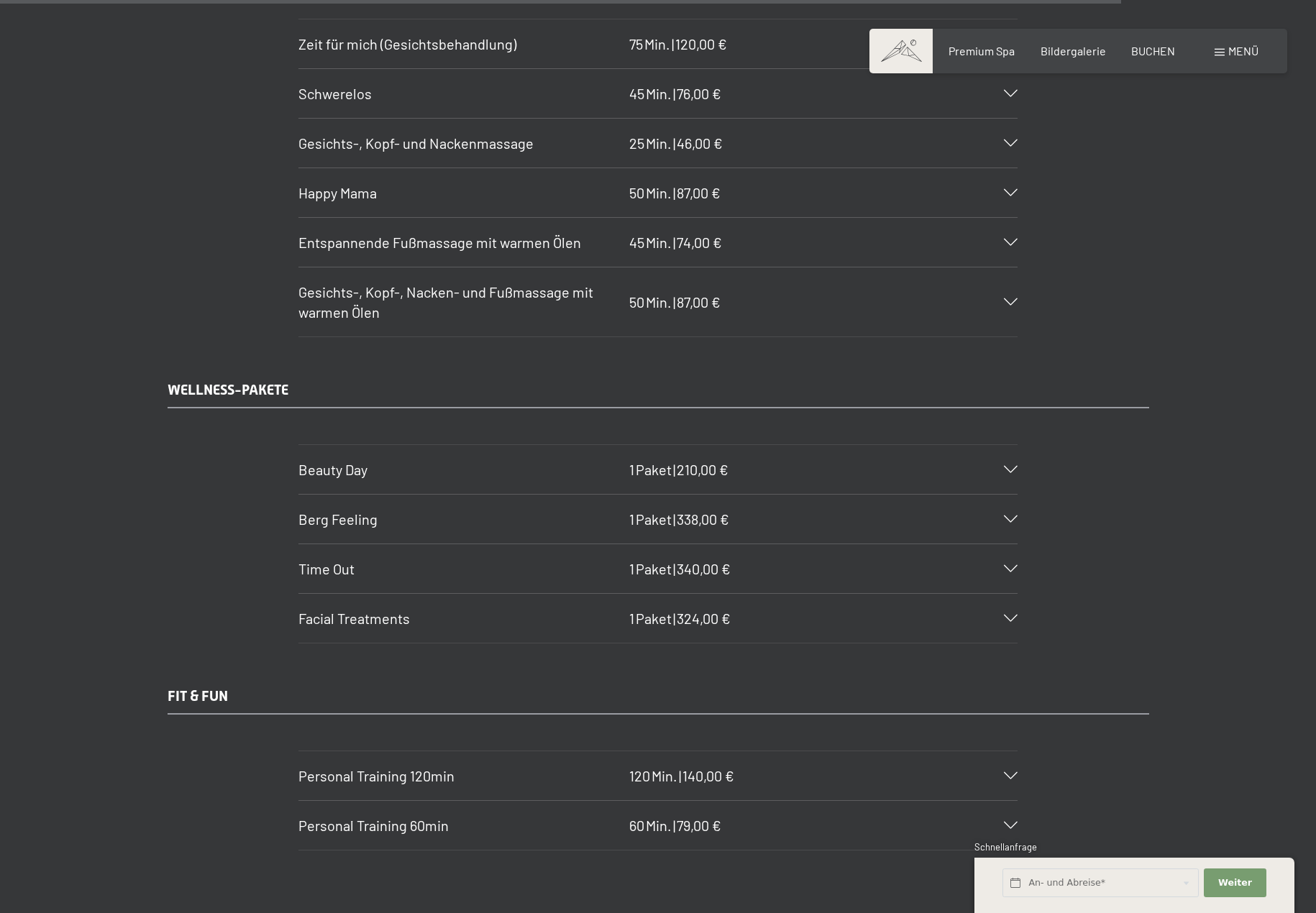
scroll to position [10000, 0]
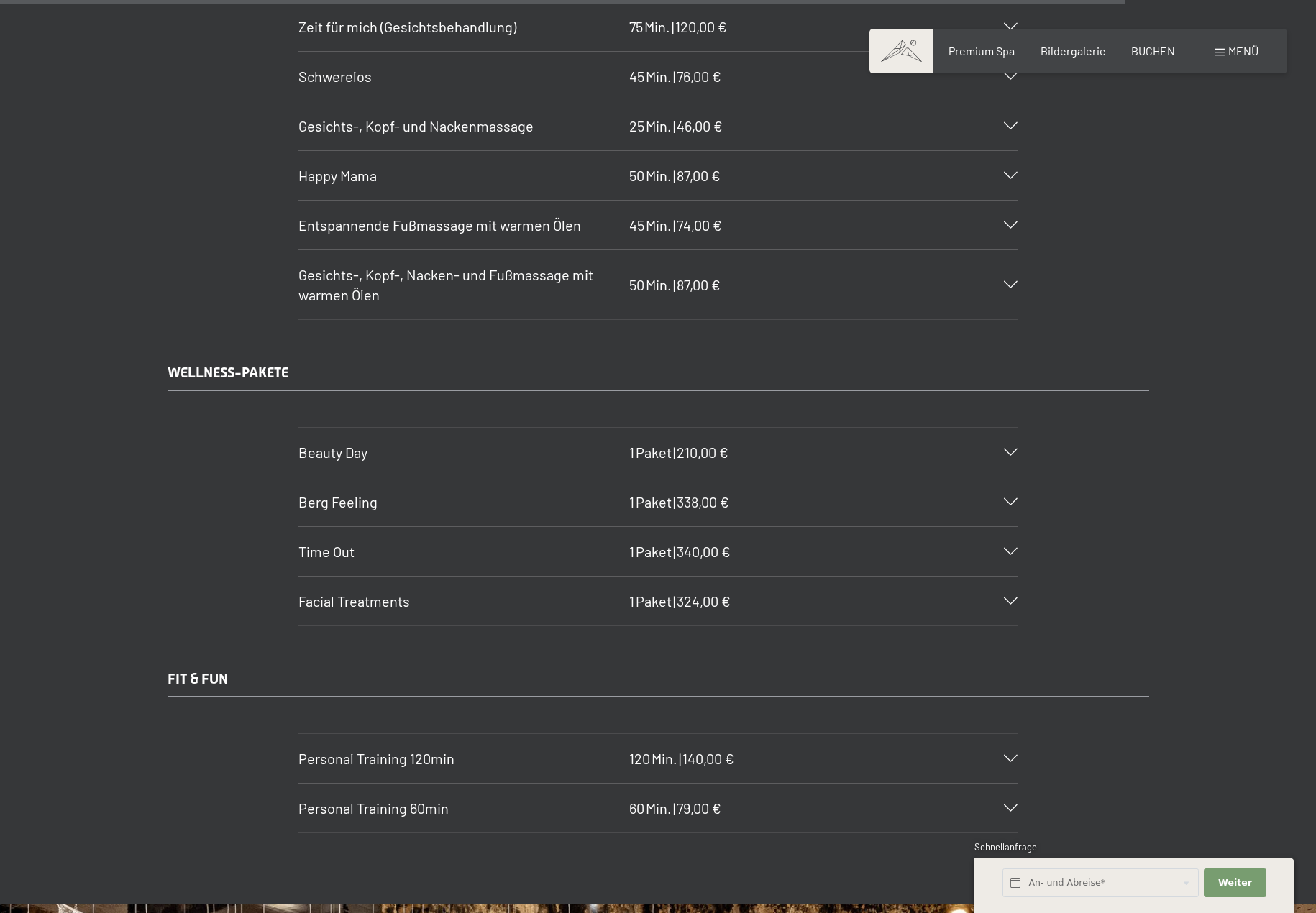
click at [434, 458] on h3 "Beauty Day" at bounding box center [459, 452] width 323 height 20
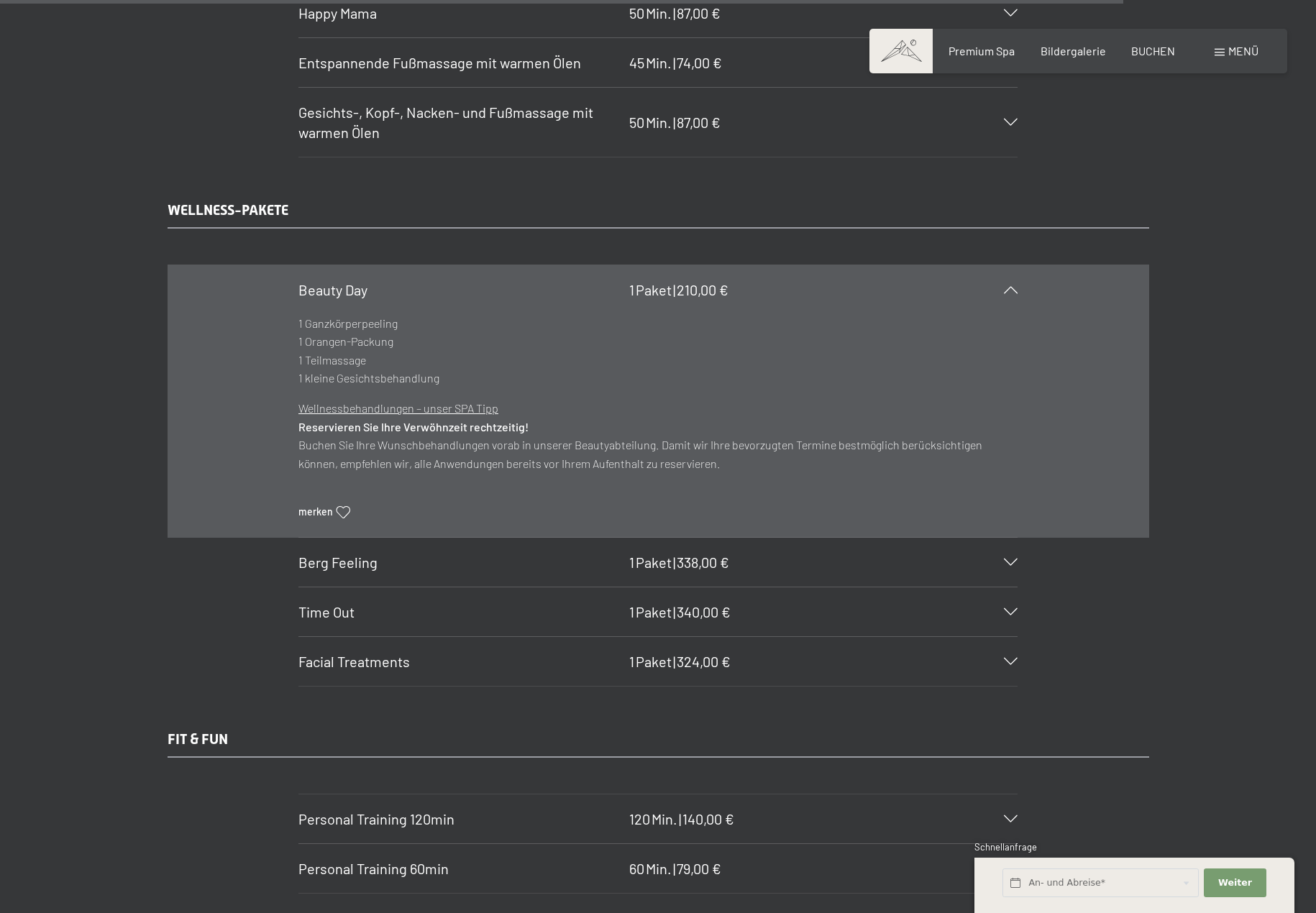
scroll to position [9937, 0]
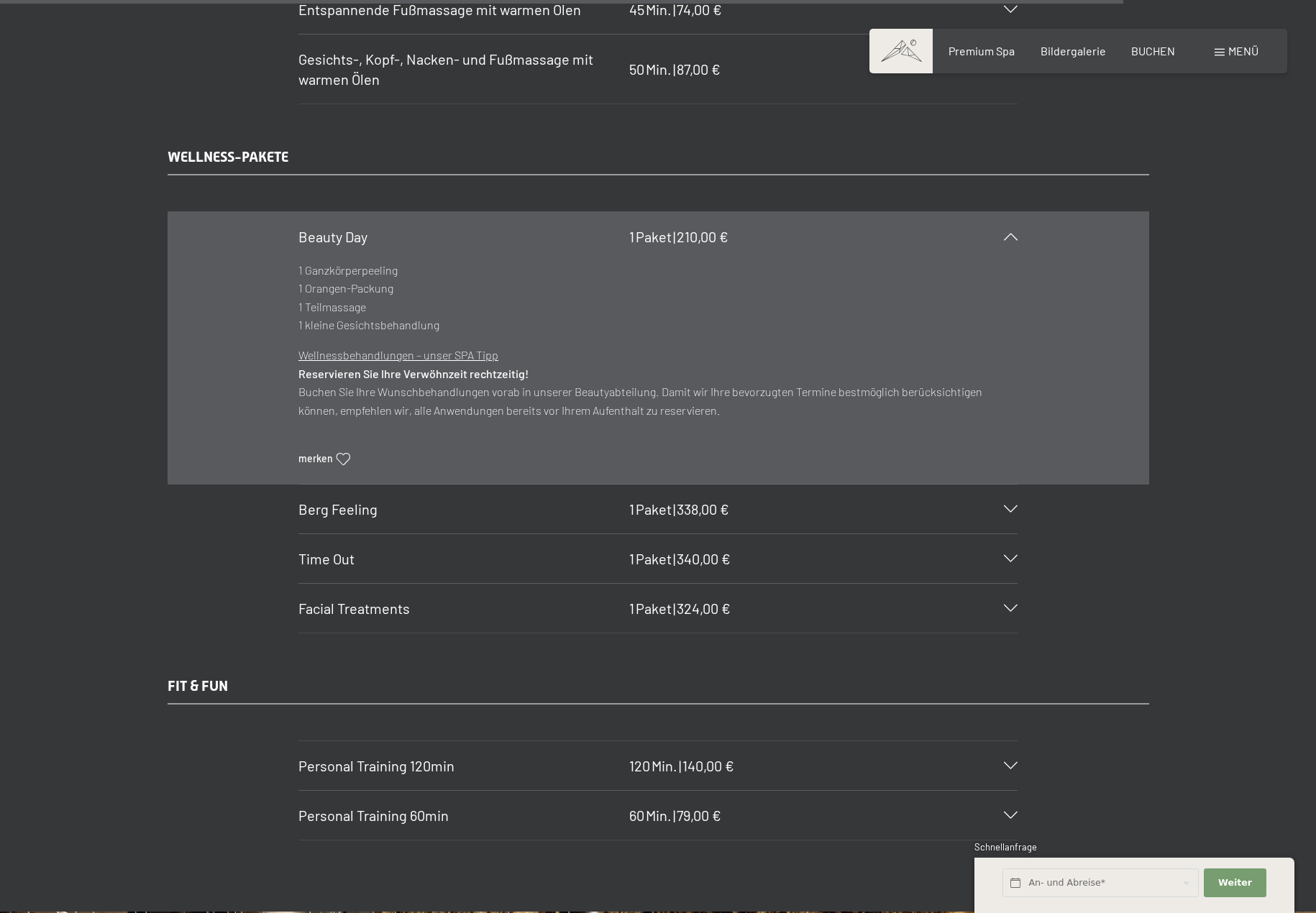
click at [427, 506] on h3 "Berg Feeling" at bounding box center [459, 509] width 323 height 20
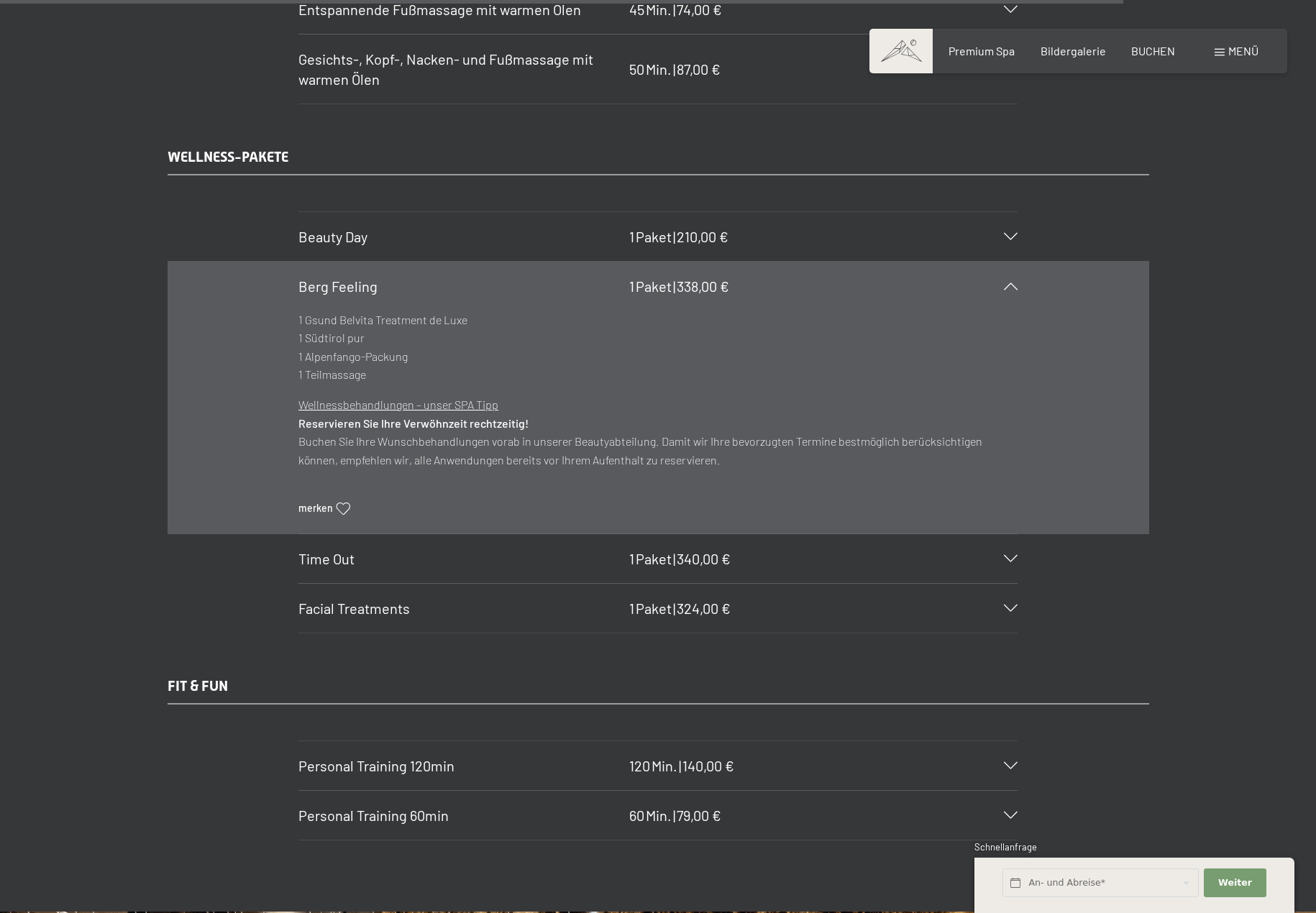
click at [515, 539] on div "Time Out 1 Paket | 340,00 €" at bounding box center [658, 558] width 719 height 49
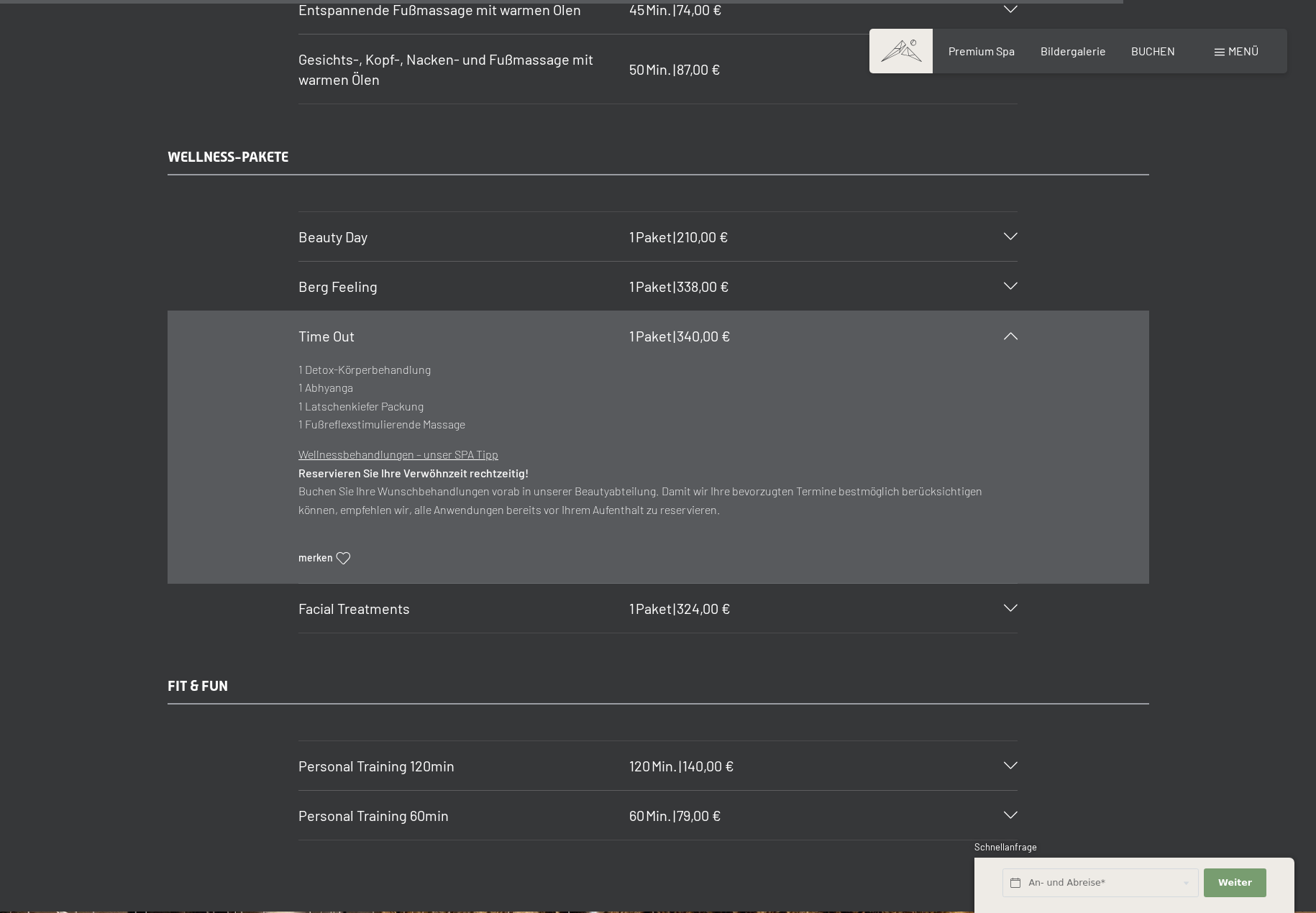
click at [650, 614] on span "Paket" at bounding box center [653, 608] width 36 height 17
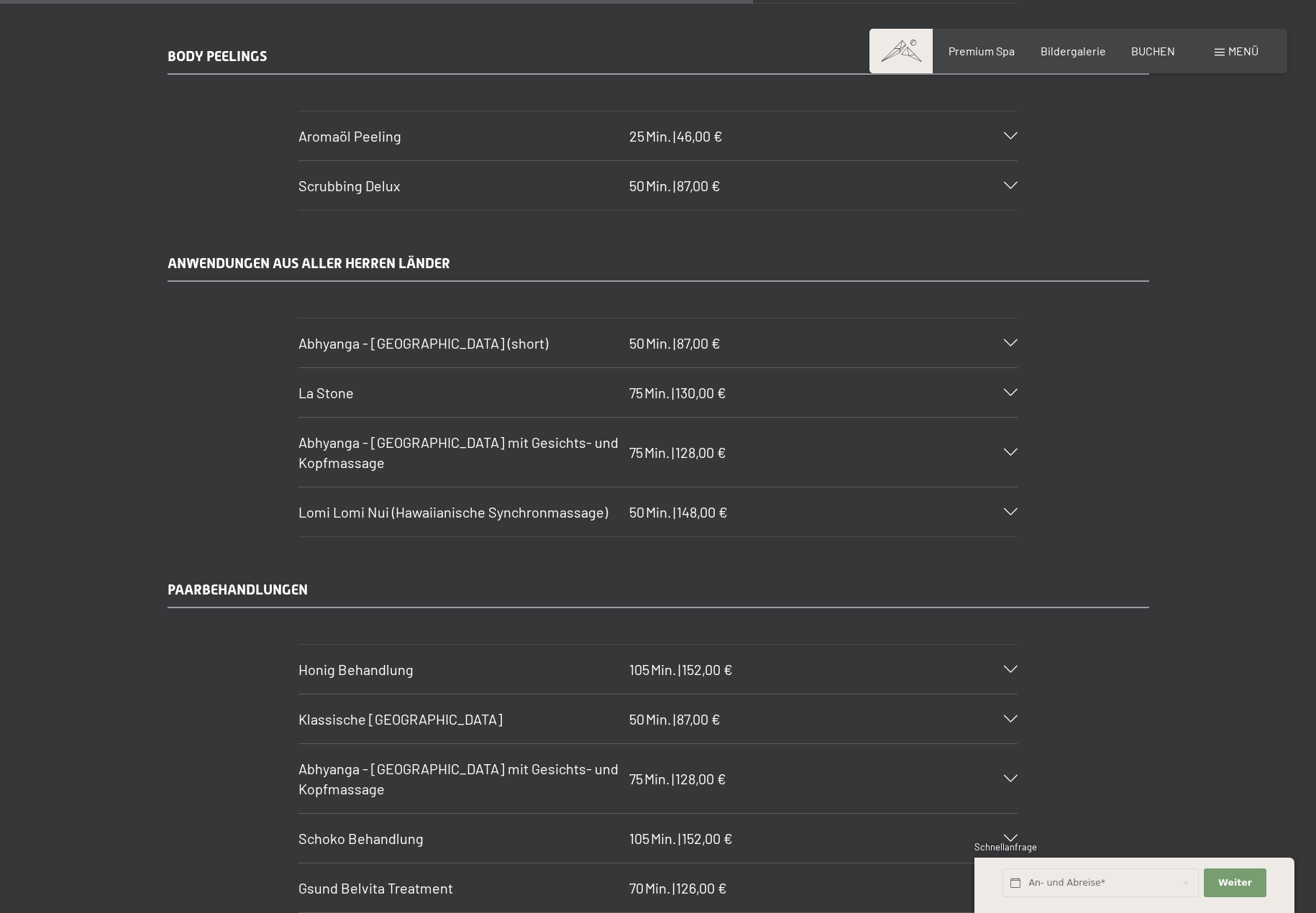
scroll to position [6558, 0]
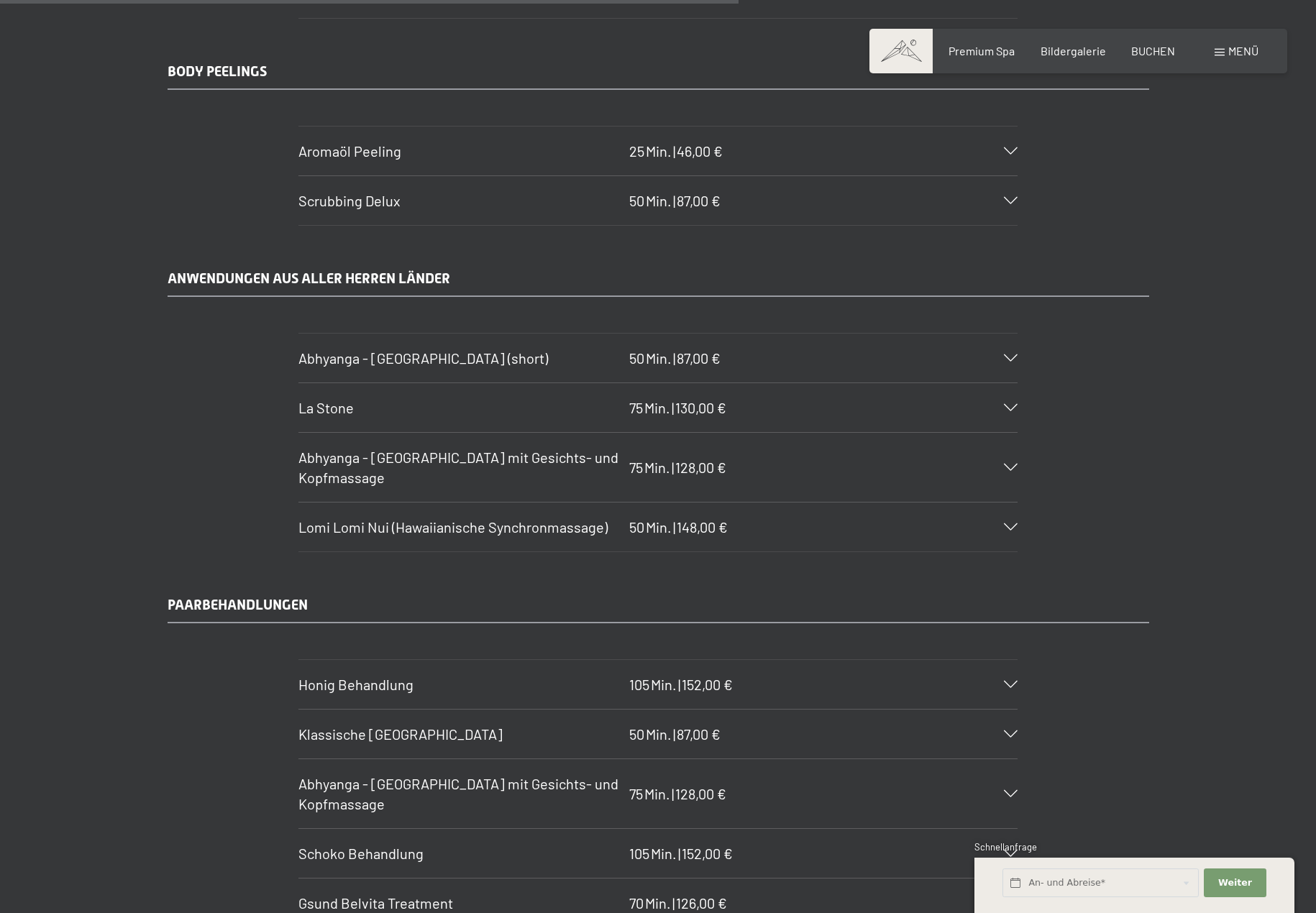
click at [1006, 527] on icon at bounding box center [1010, 526] width 14 height 7
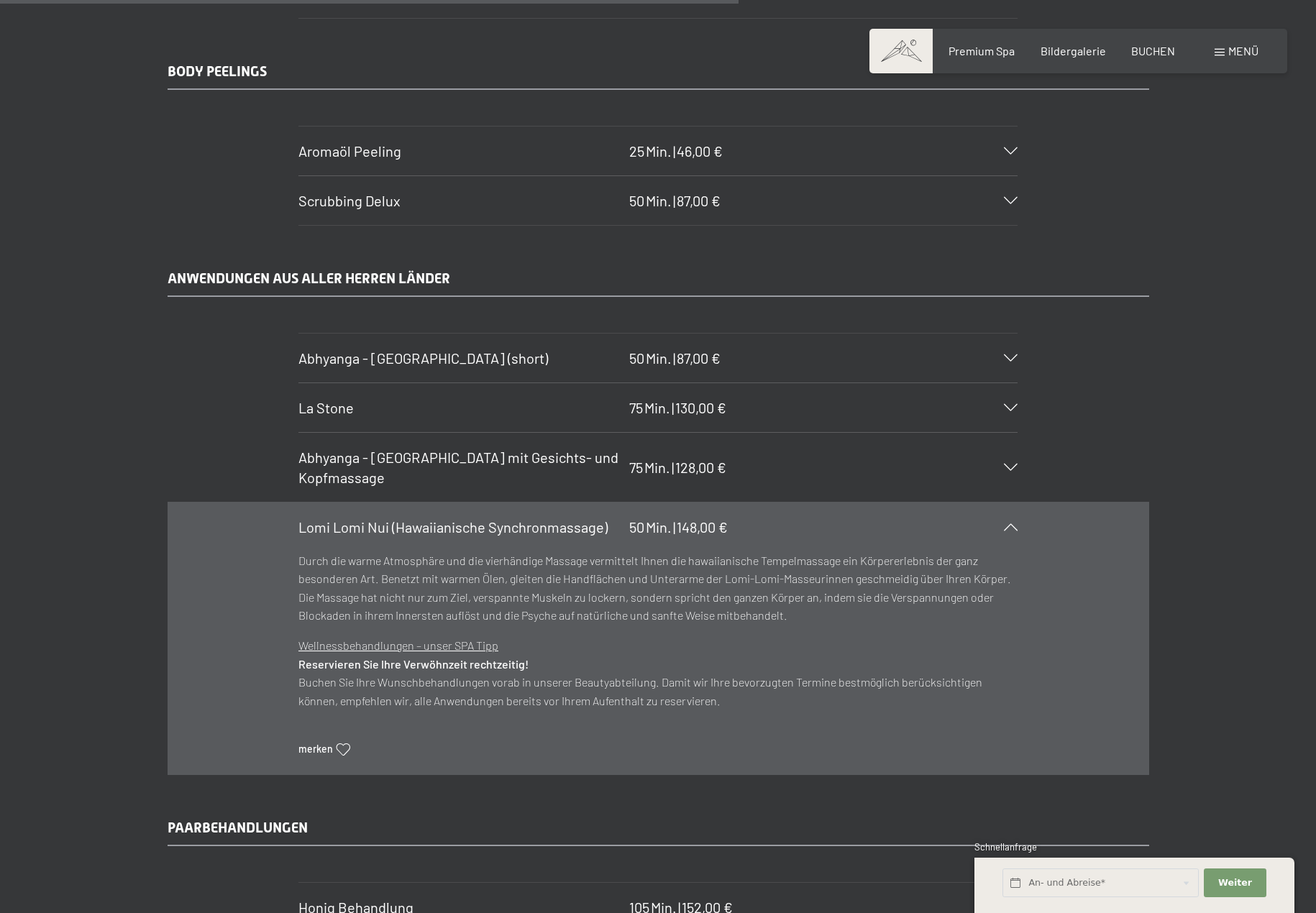
click at [899, 466] on div "Abhyanga - Ganzkörpermassage mit Gesichts- und Kopfmassage 75 Min. | 128,00 €" at bounding box center [658, 467] width 719 height 69
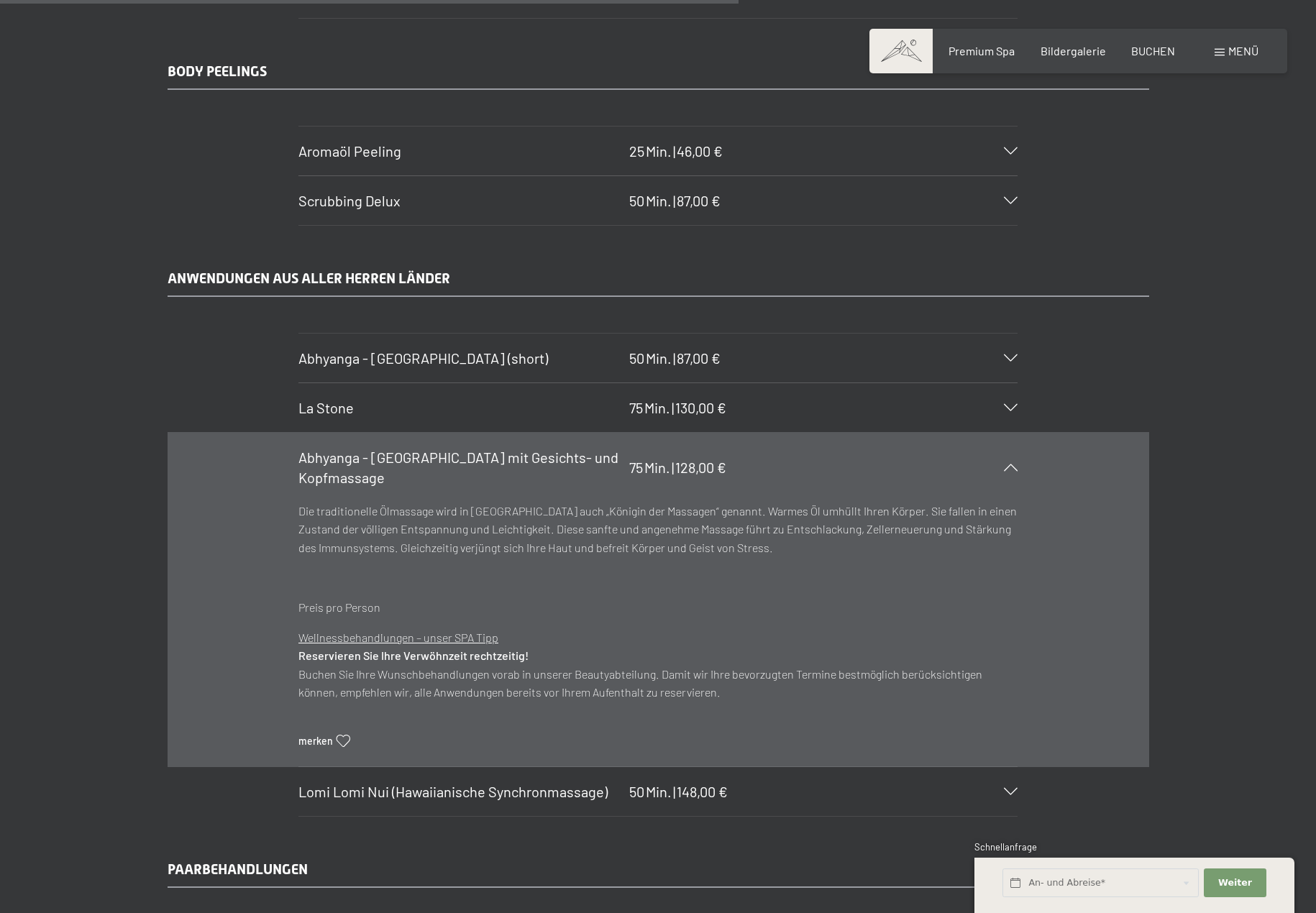
click at [856, 409] on div "La Stone 75 Min. | 130,00 €" at bounding box center [658, 408] width 719 height 49
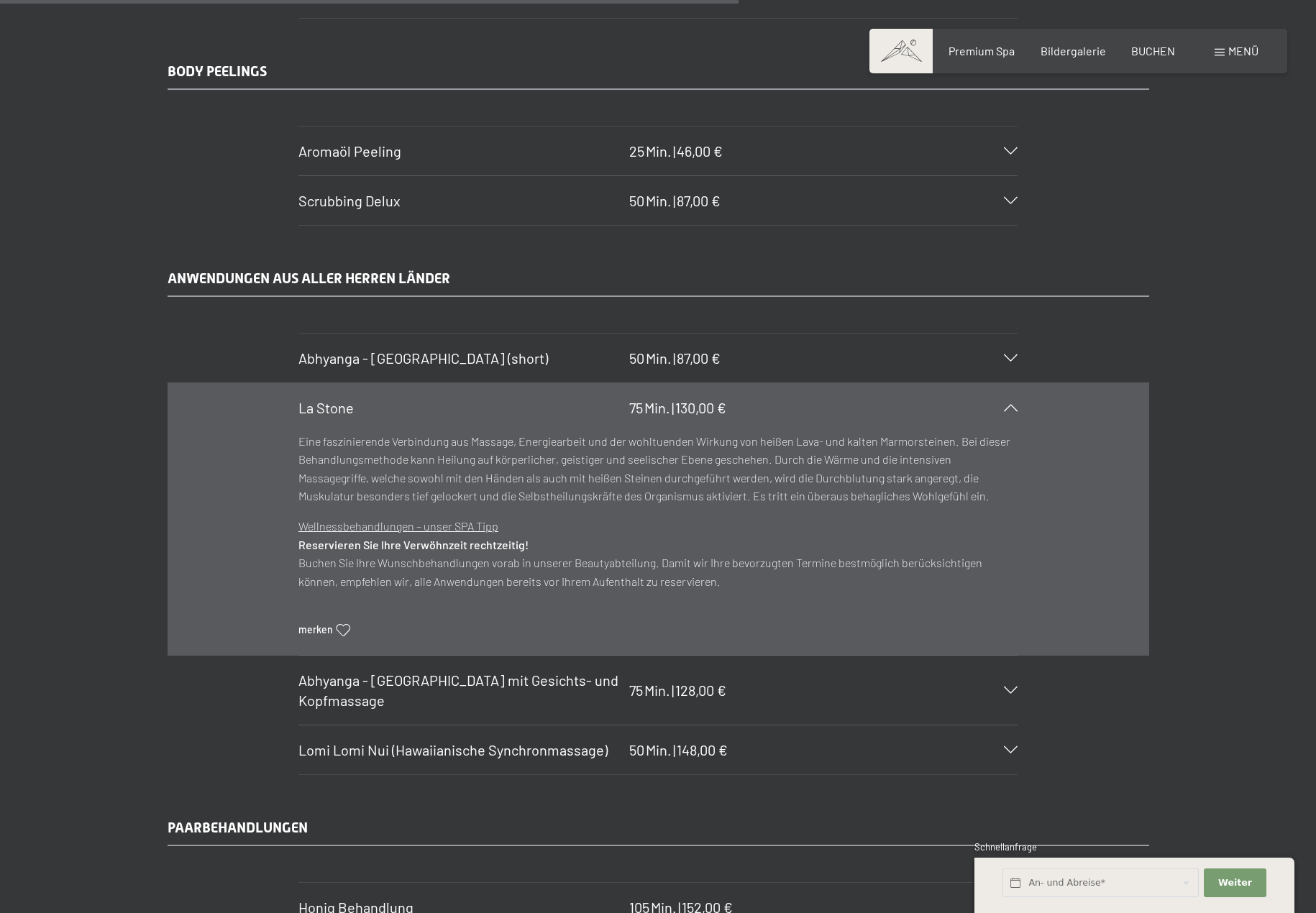
click at [855, 409] on div "La Stone 75 Min. | 130,00 €" at bounding box center [658, 408] width 719 height 49
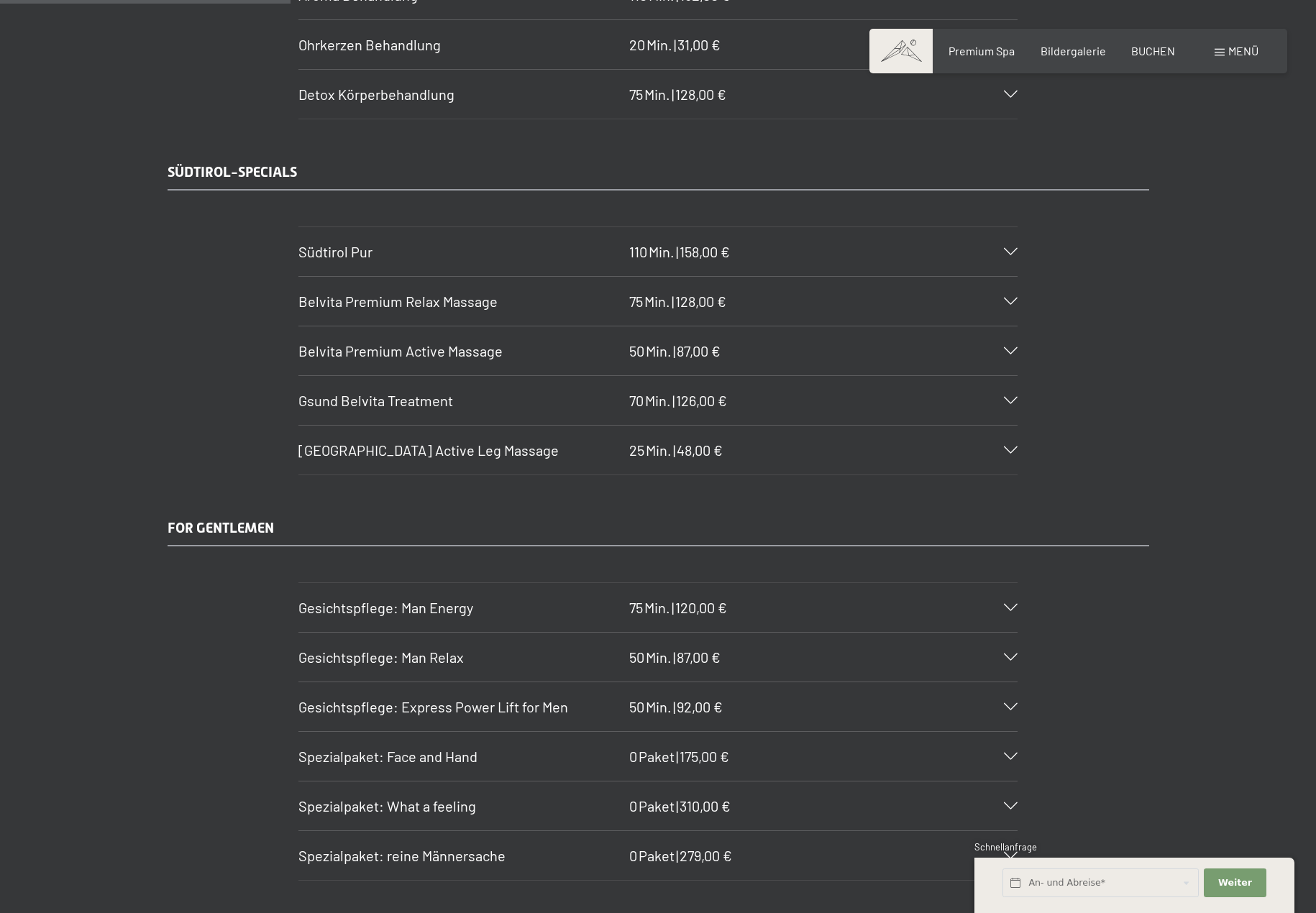
scroll to position [2459, 0]
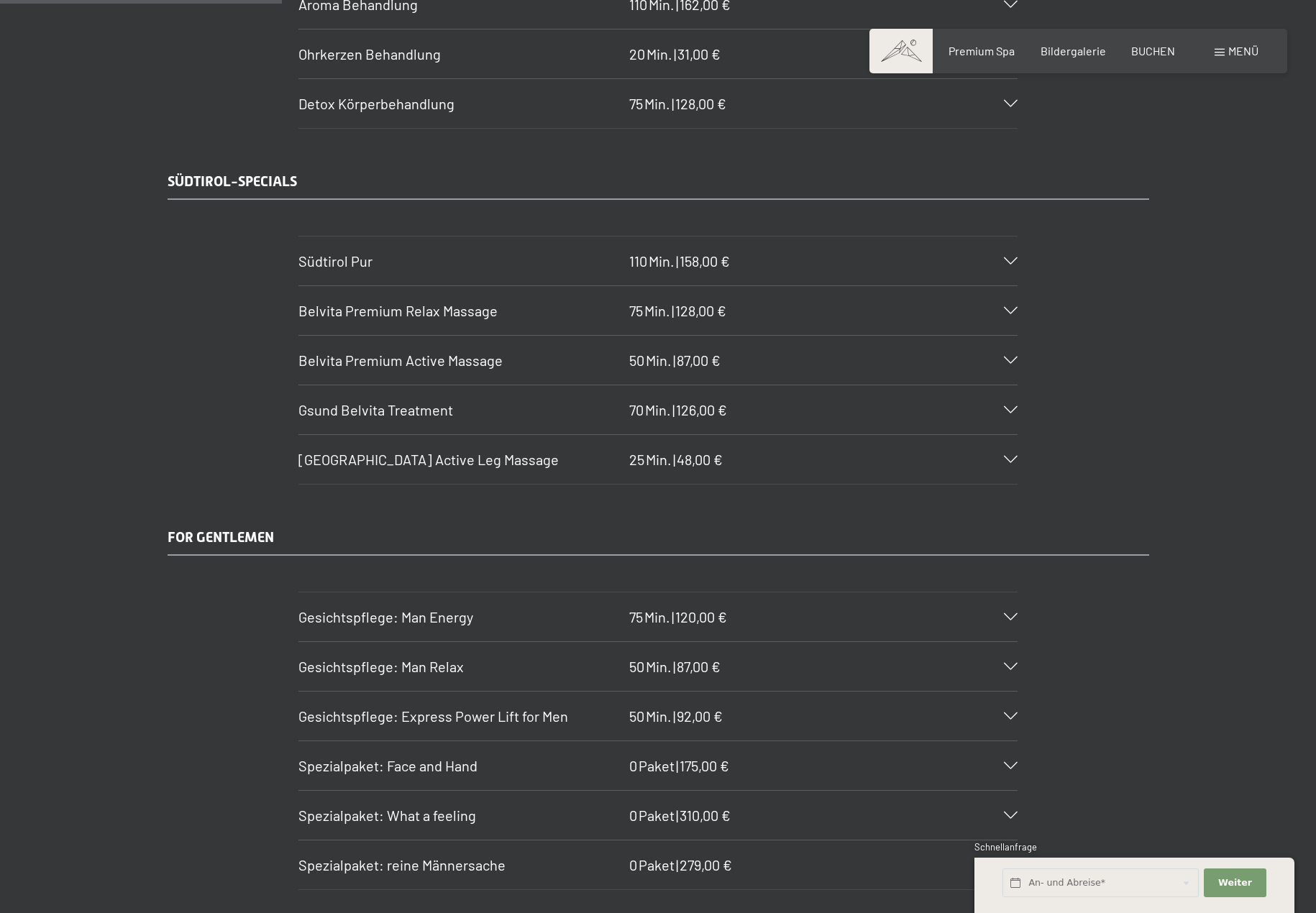
click at [1012, 270] on div "Südtirol Pur 110 Min. | 158,00 €" at bounding box center [658, 261] width 719 height 49
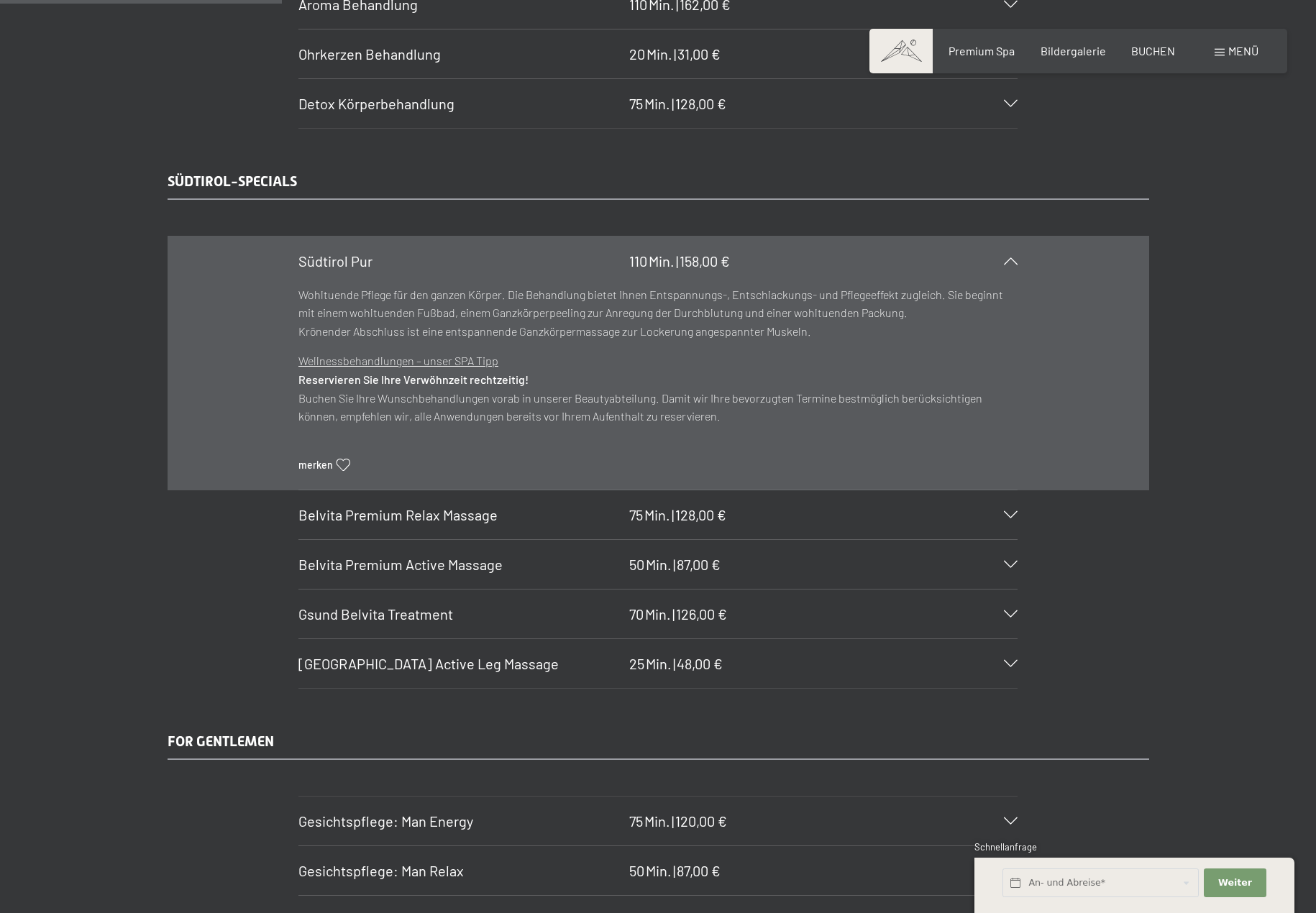
click at [1004, 261] on icon at bounding box center [1010, 260] width 14 height 7
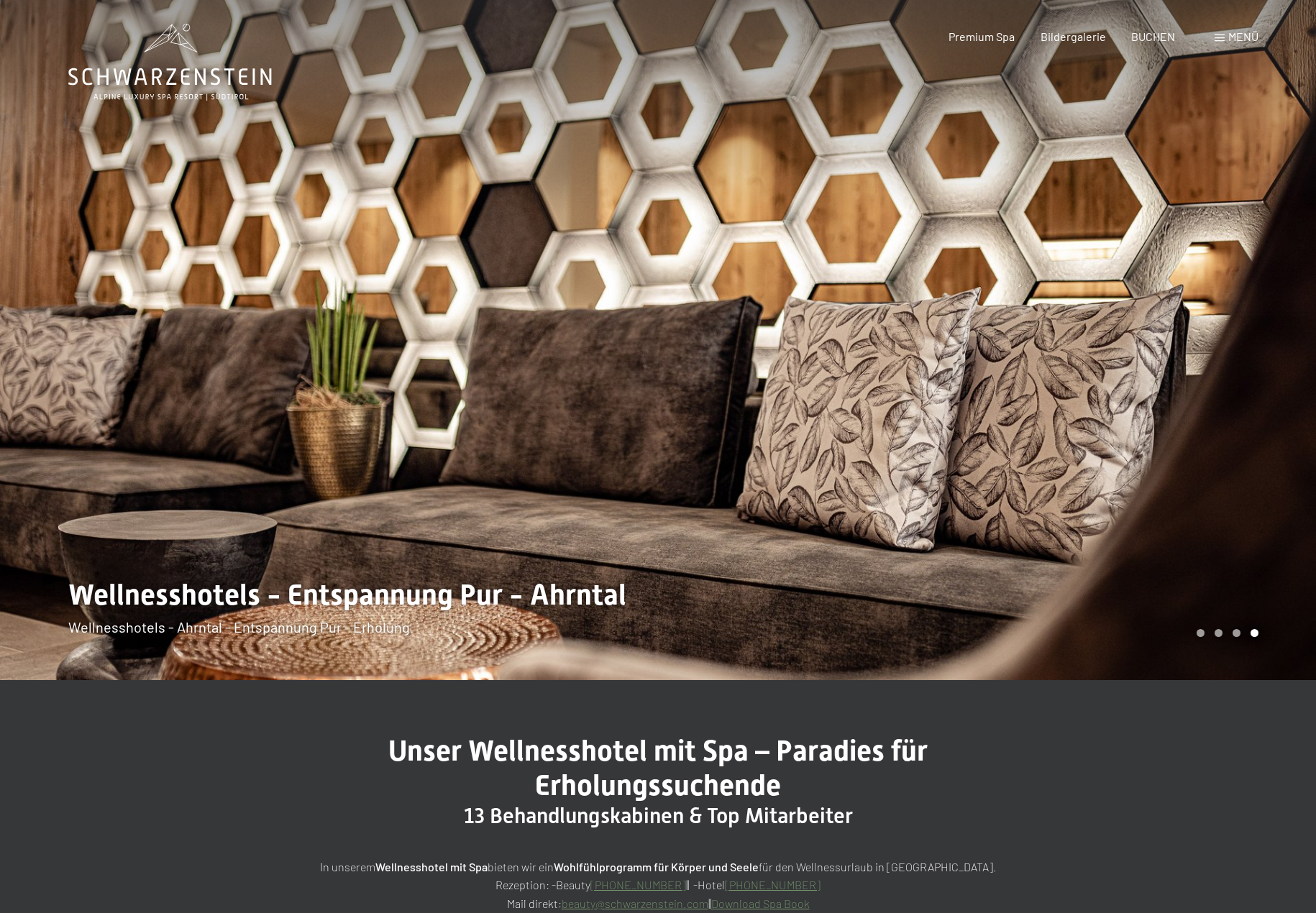
scroll to position [0, 0]
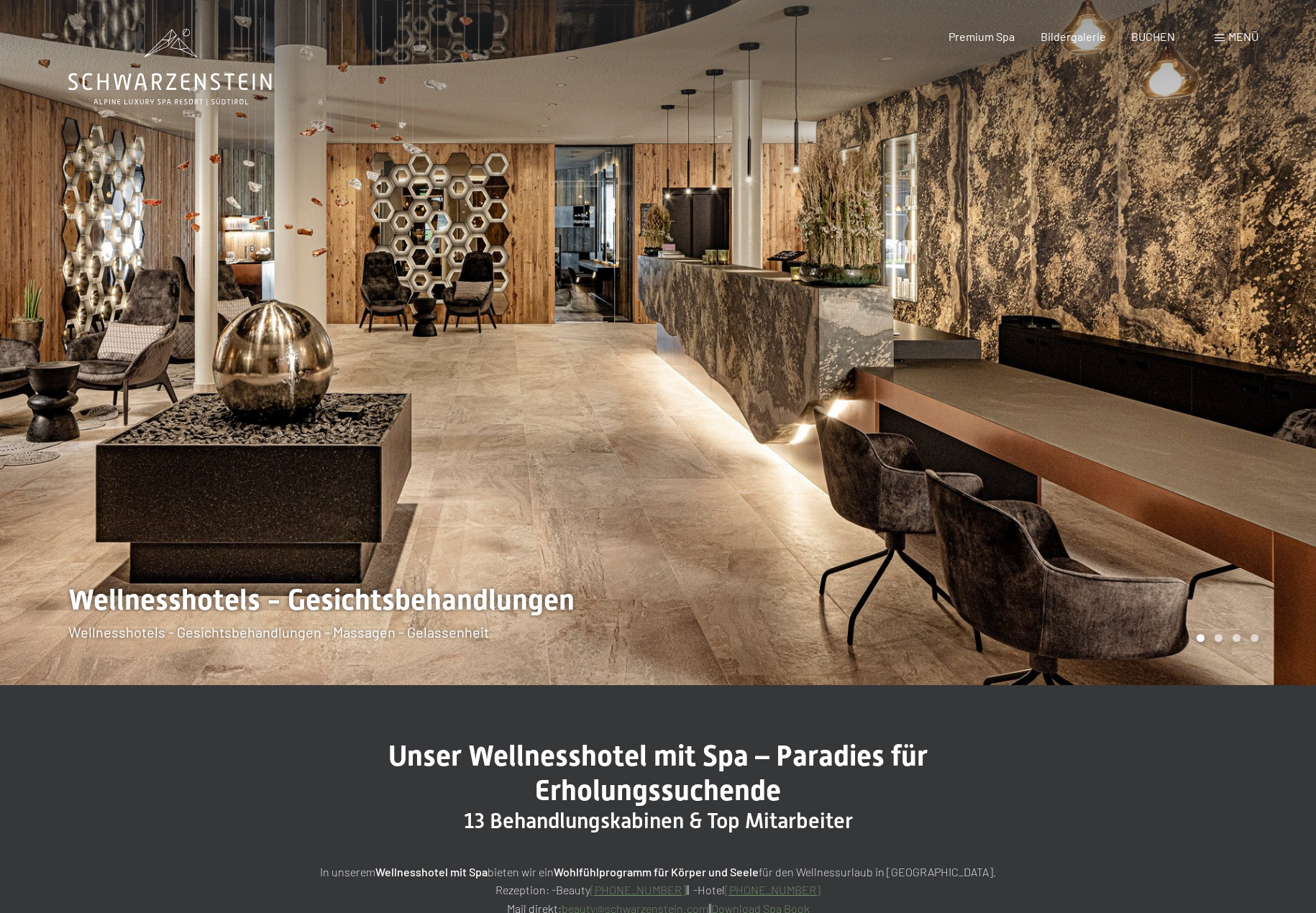
click at [142, 85] on icon at bounding box center [170, 83] width 204 height 17
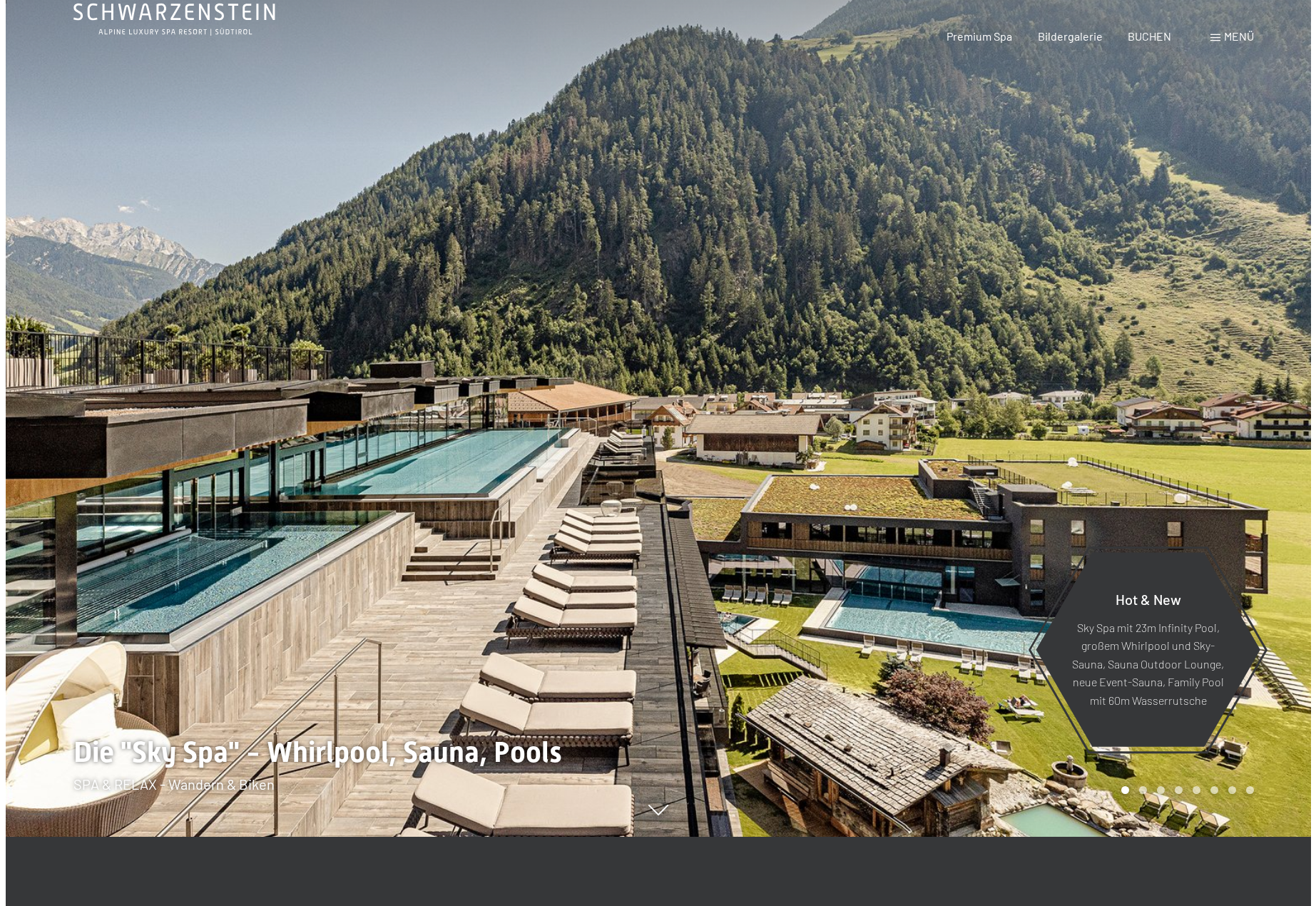
scroll to position [428, 0]
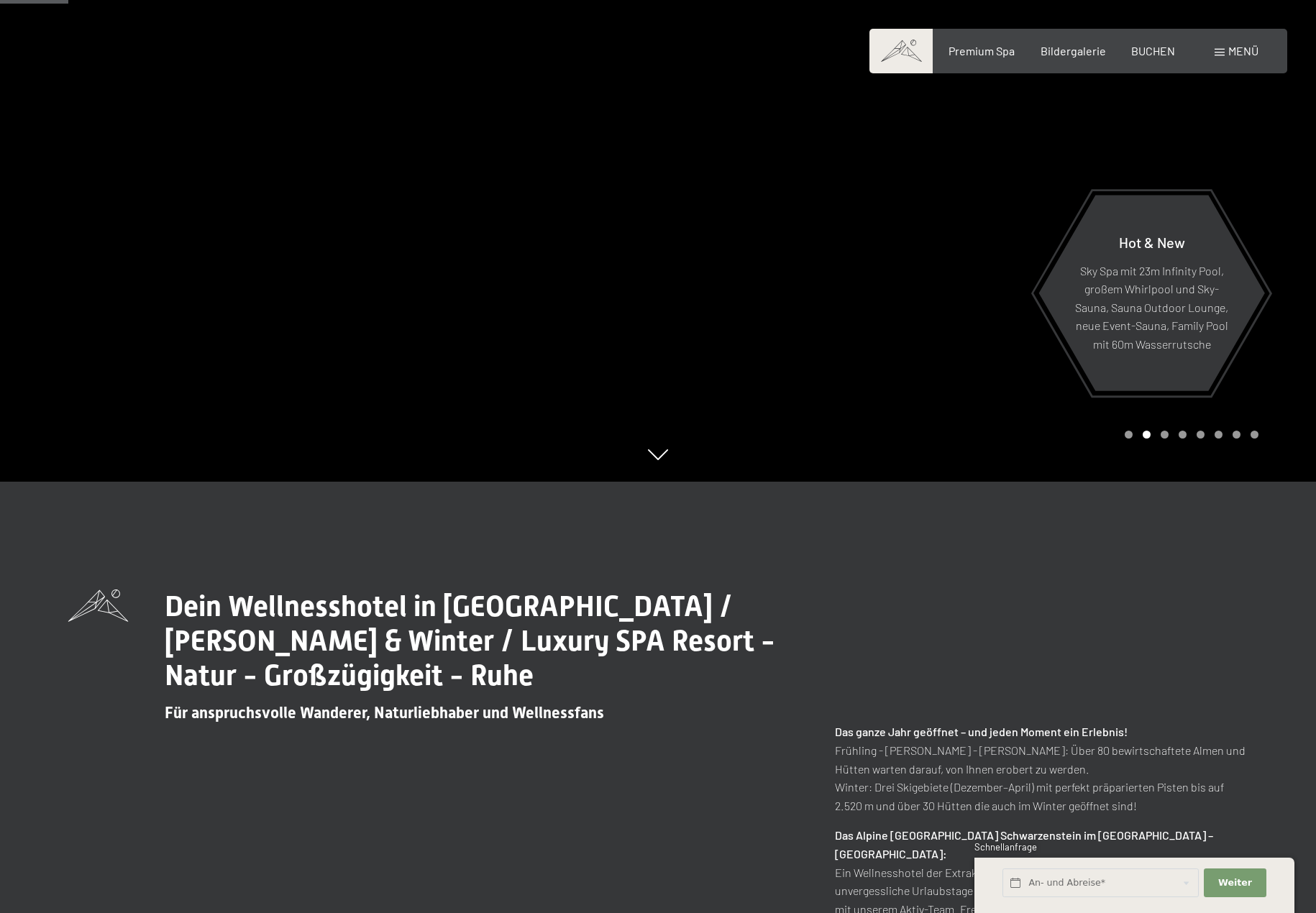
click at [1222, 56] on div "Menü" at bounding box center [1235, 51] width 44 height 16
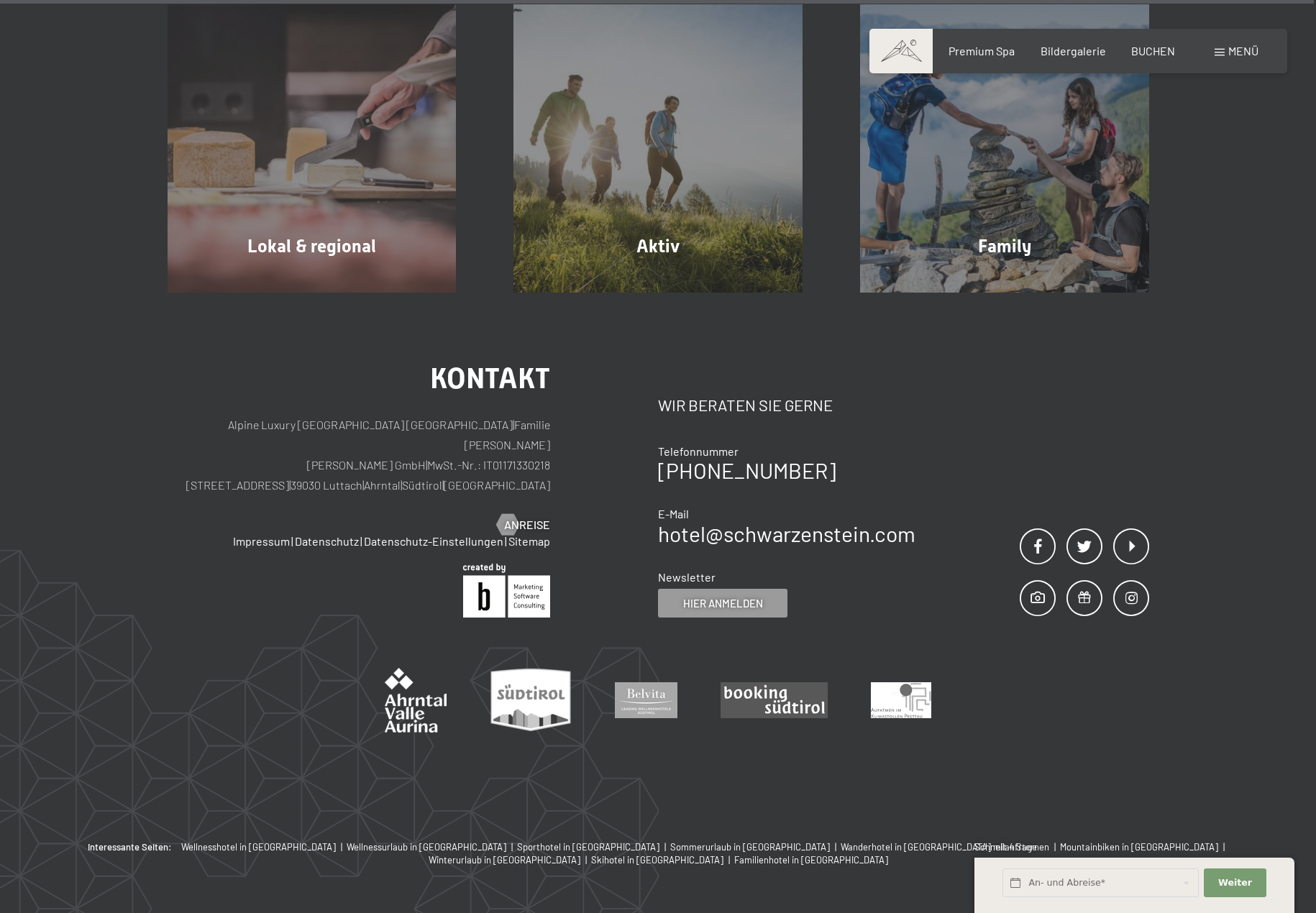
scroll to position [5507, 0]
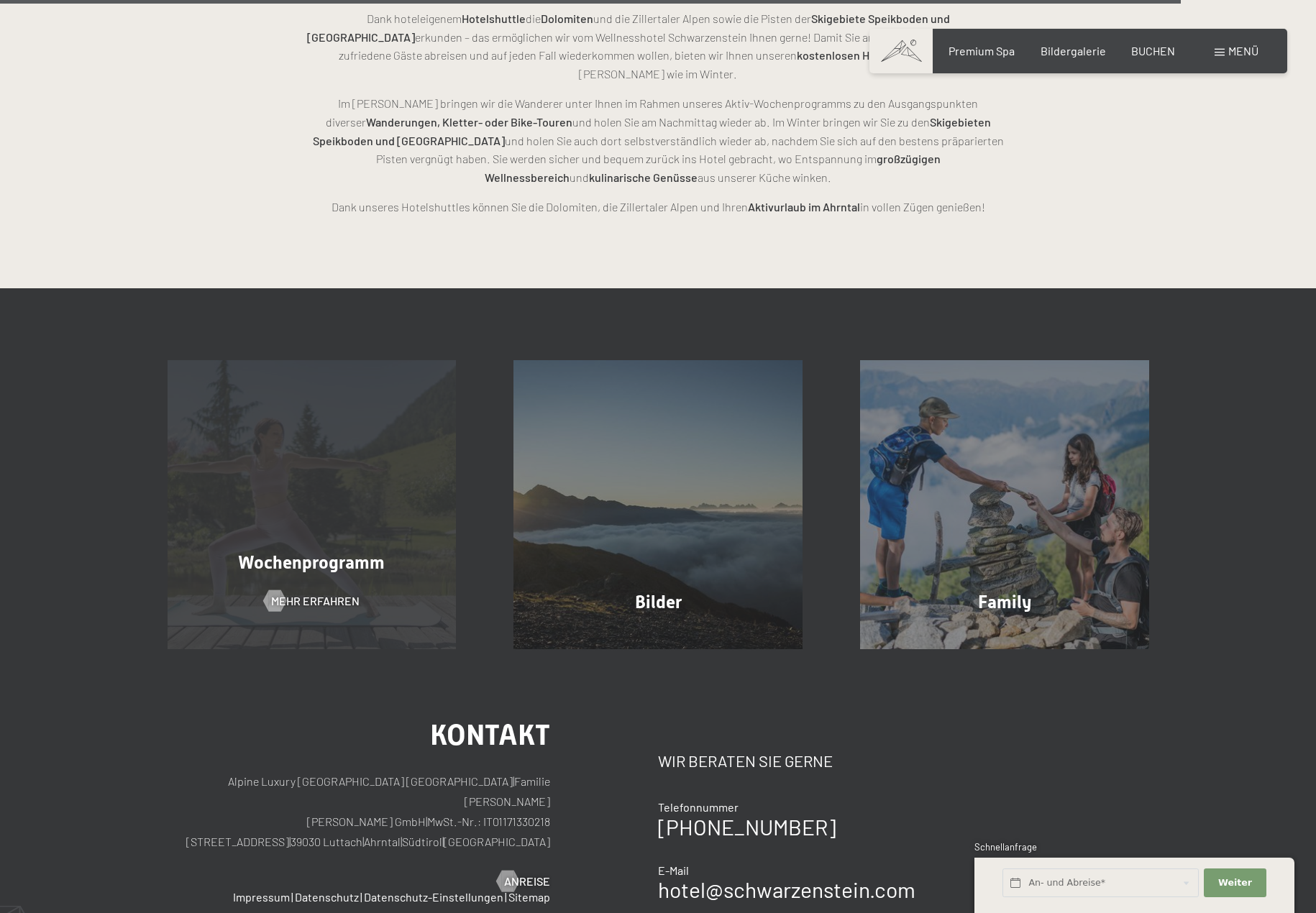
scroll to position [3668, 0]
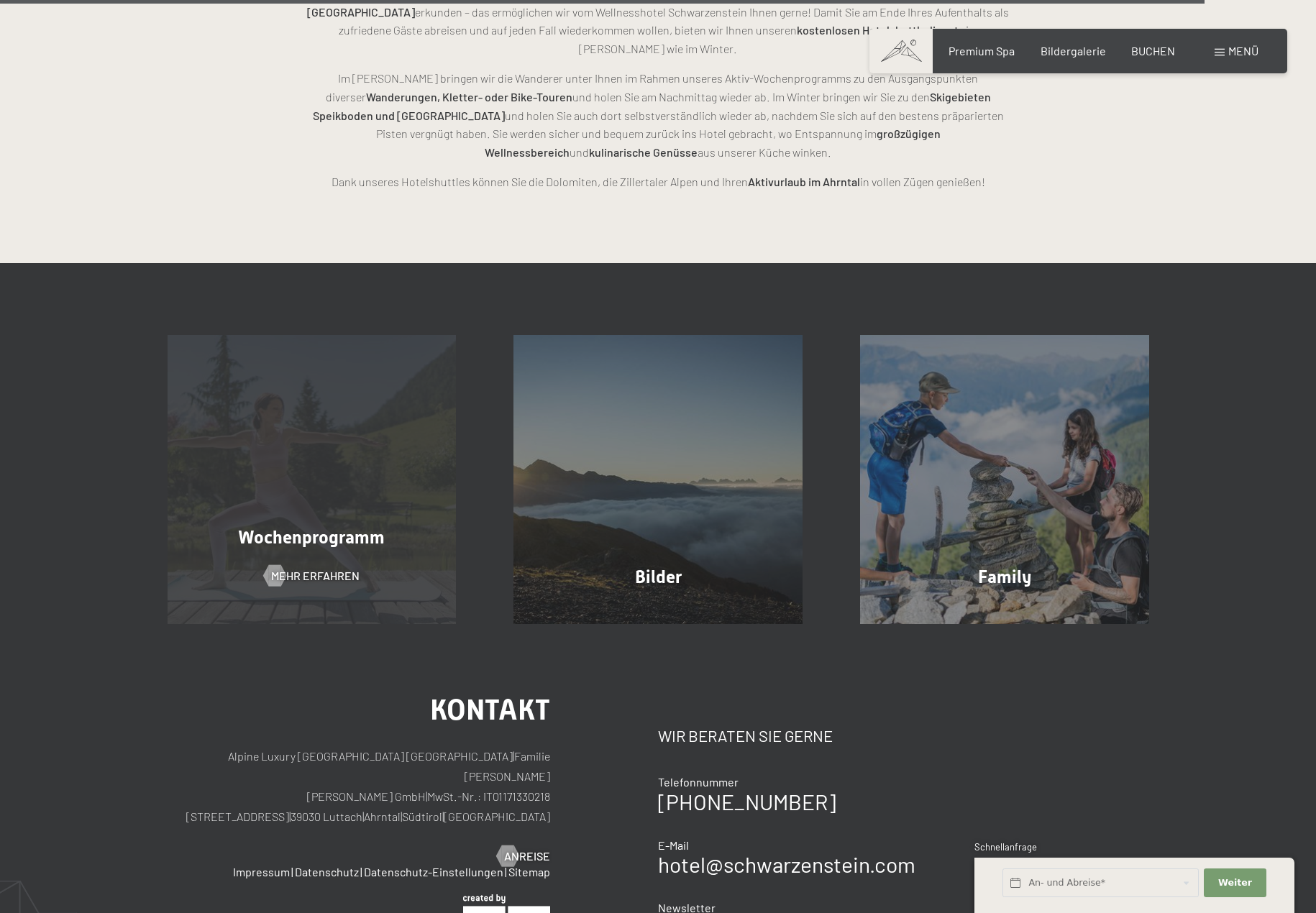
click at [289, 527] on span "Wochenprogramm" at bounding box center [311, 537] width 147 height 20
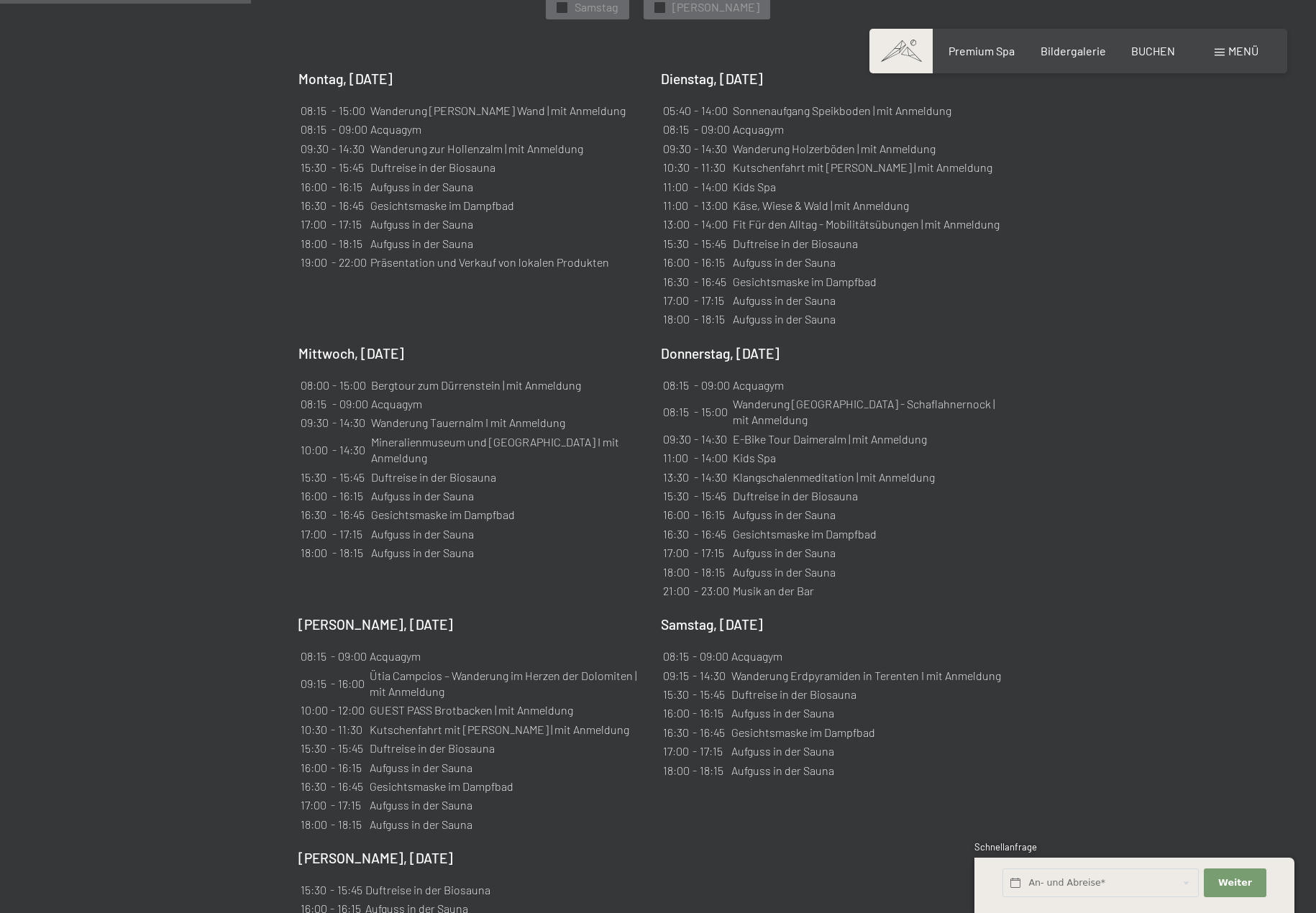
scroll to position [1223, 0]
click at [194, 356] on section "Wochenprogramm ✓ Durchblättern ✓ [GEOGRAPHIC_DATA] ✓ Dienstag ✓ [GEOGRAPHIC_DAT…" at bounding box center [658, 440] width 1316 height 1212
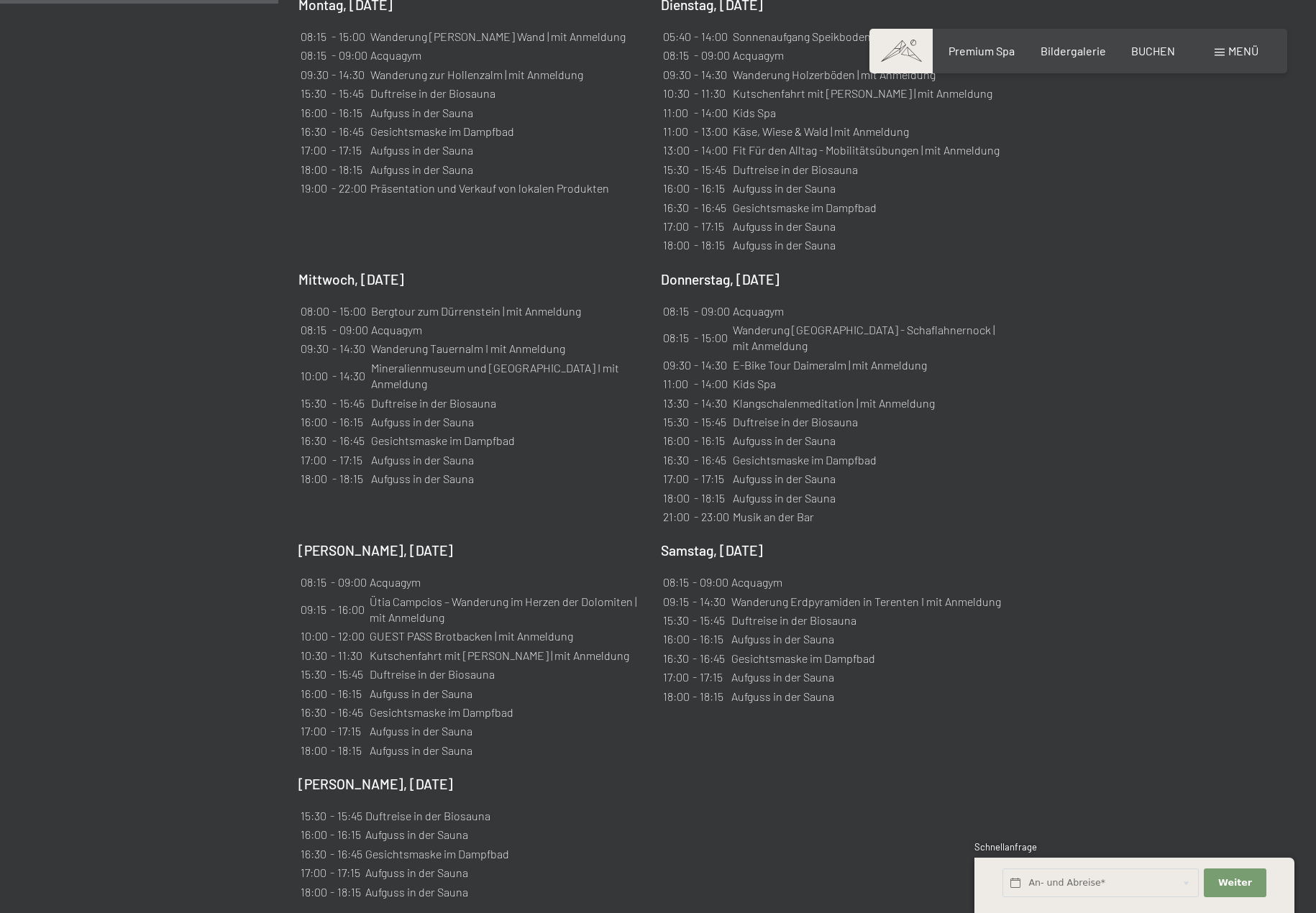
scroll to position [1367, 0]
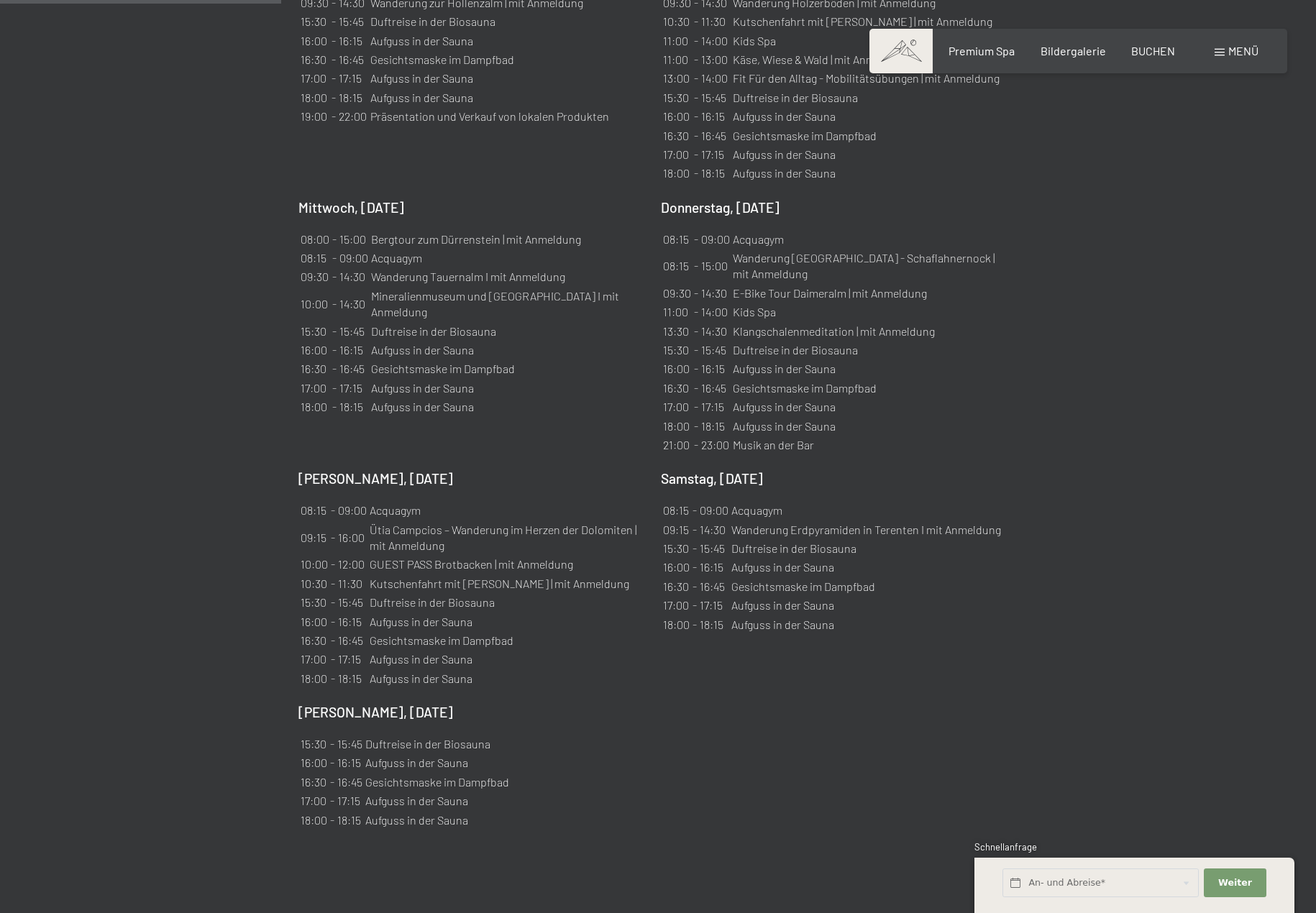
click at [427, 231] on td "Bergtour zum Dürrenstein | mit Anmeldung" at bounding box center [507, 240] width 275 height 17
click at [418, 250] on td "Acquagym" at bounding box center [507, 258] width 275 height 17
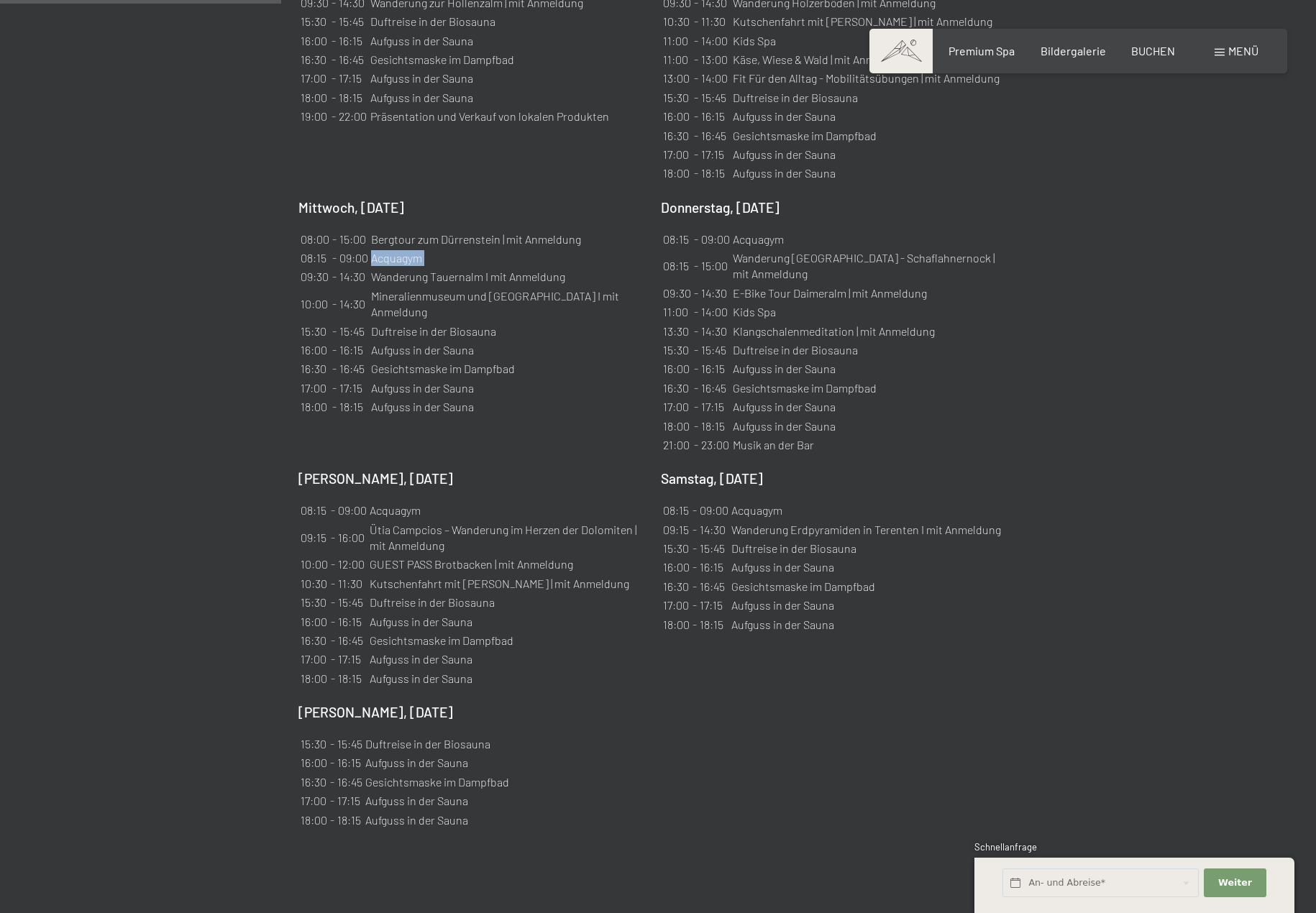
click at [418, 250] on td "Acquagym" at bounding box center [507, 258] width 275 height 17
click at [420, 268] on td "Wanderung Tauernalm I mit Anmeldung" at bounding box center [507, 277] width 275 height 17
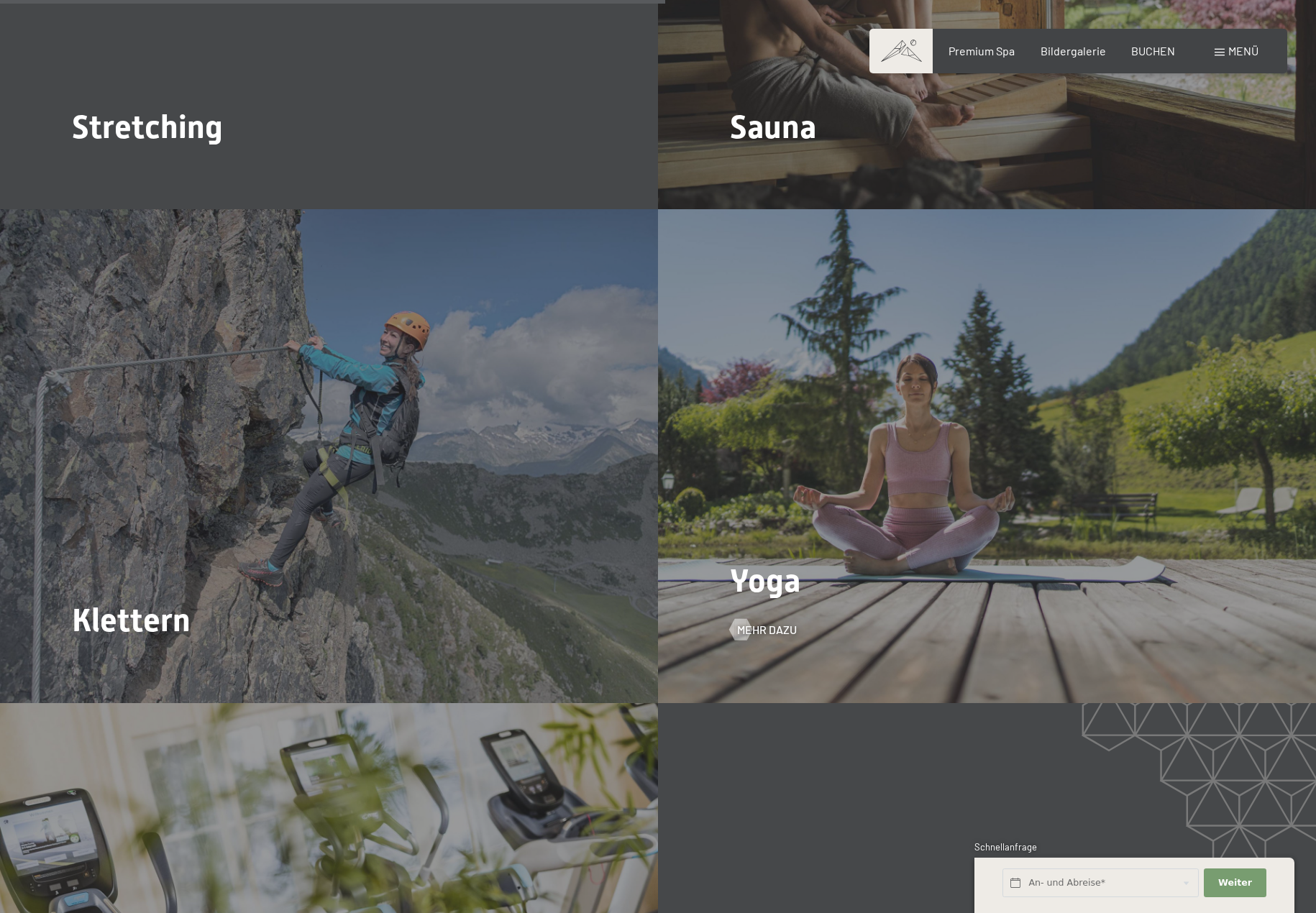
scroll to position [3235, 0]
